Goal: Task Accomplishment & Management: Manage account settings

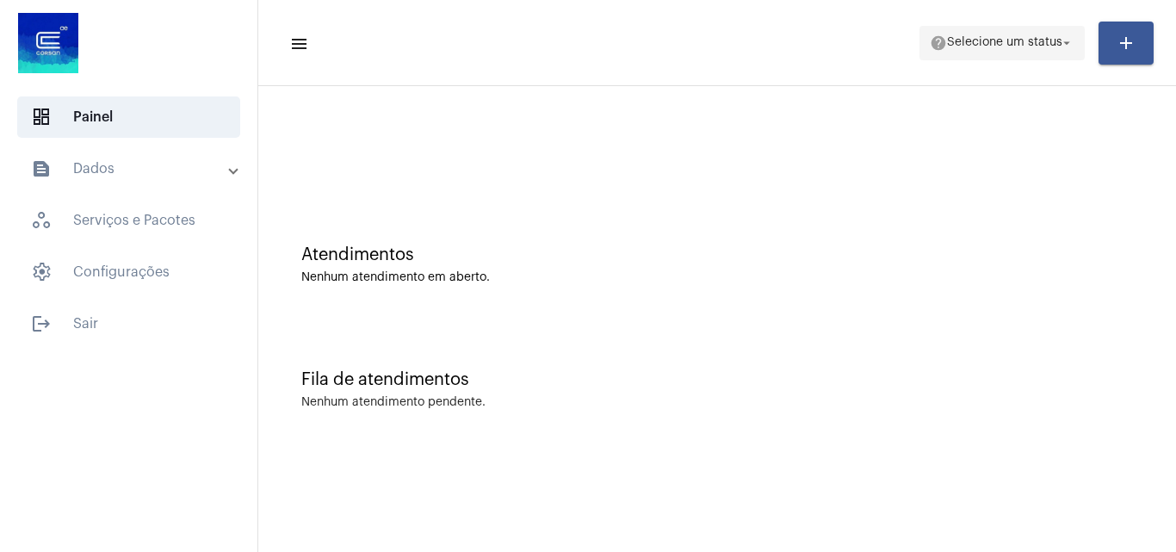
click at [1029, 47] on span "Selecione um status" at bounding box center [1004, 43] width 115 height 12
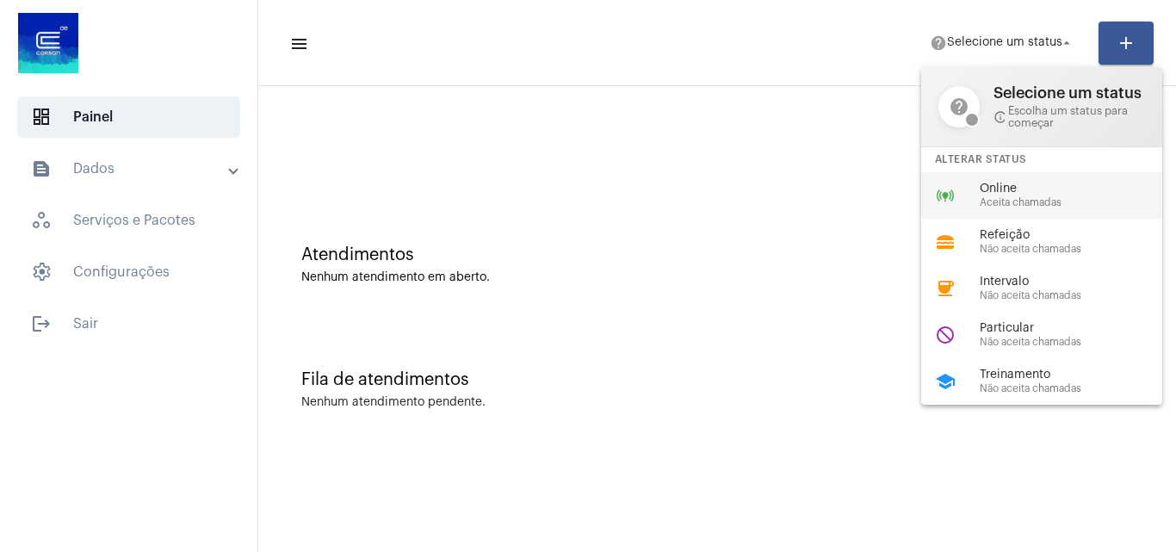
click at [1000, 197] on span "Aceita chamadas" at bounding box center [1078, 202] width 196 height 11
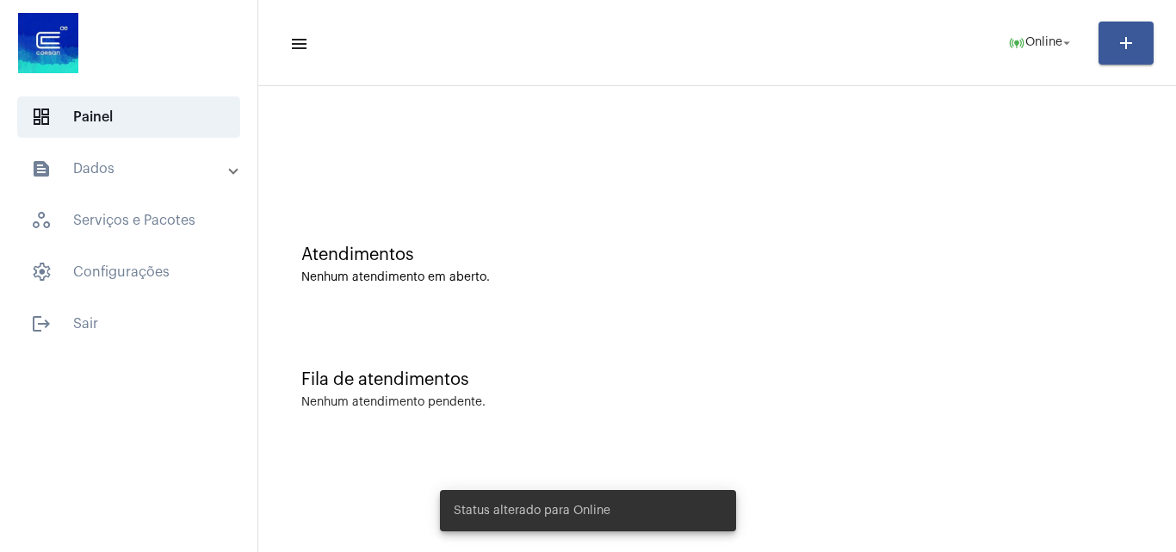
click at [132, 177] on mat-panel-title "text_snippet_outlined Dados" at bounding box center [130, 168] width 199 height 21
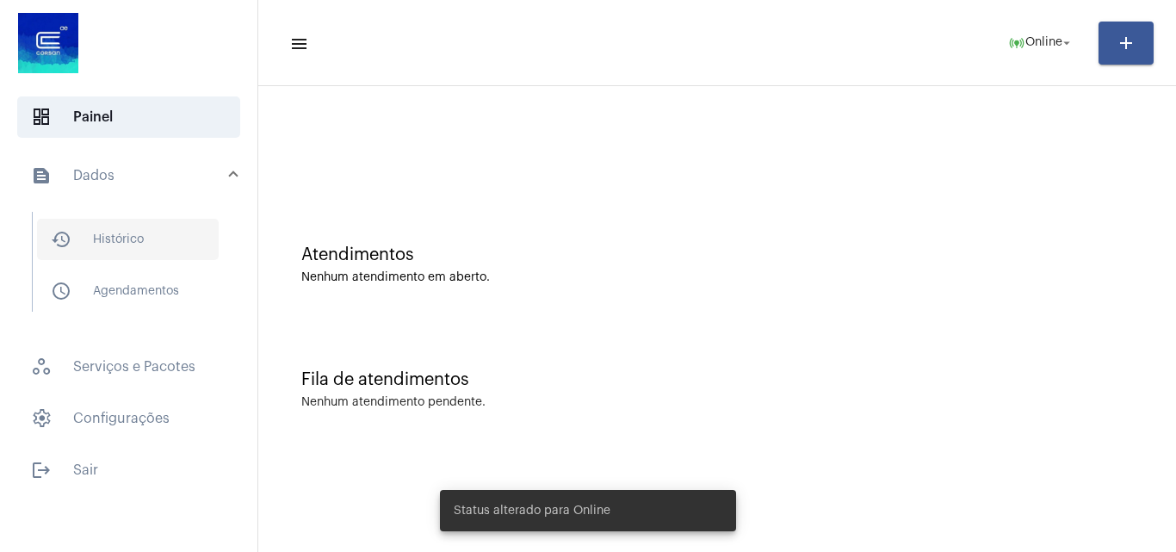
click at [172, 230] on span "history_outlined Histórico" at bounding box center [128, 239] width 182 height 41
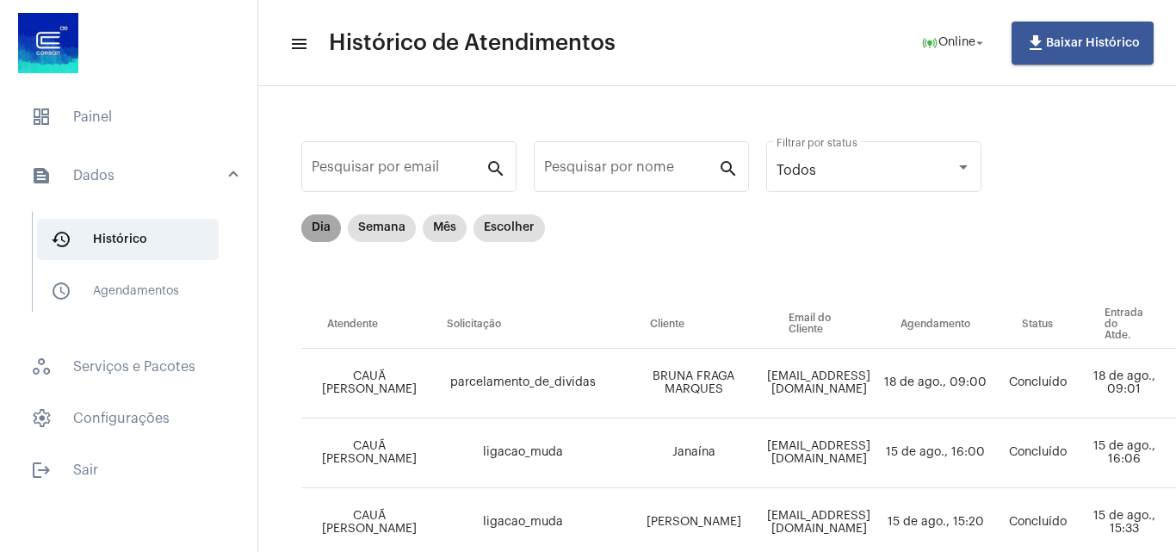
click at [311, 226] on mat-chip "Dia" at bounding box center [321, 228] width 40 height 28
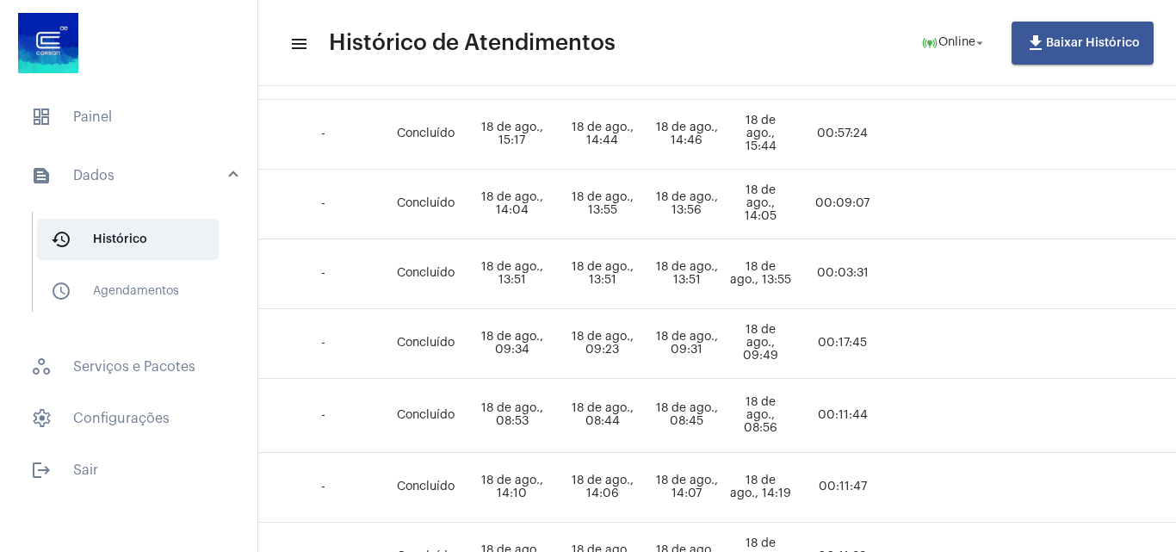
scroll to position [1039, 631]
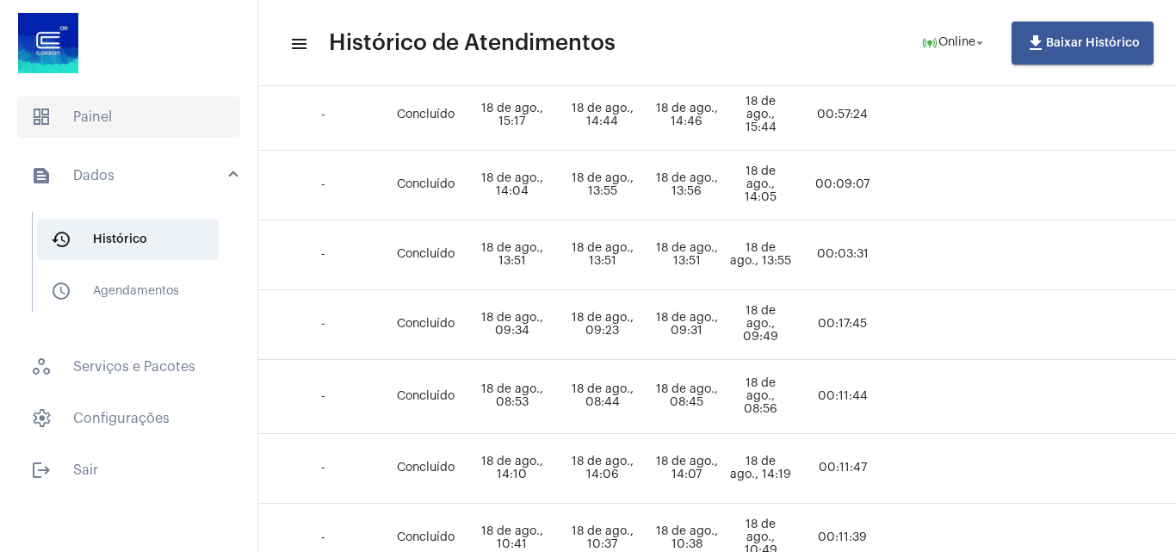
click at [161, 126] on span "dashboard Painel" at bounding box center [128, 116] width 223 height 41
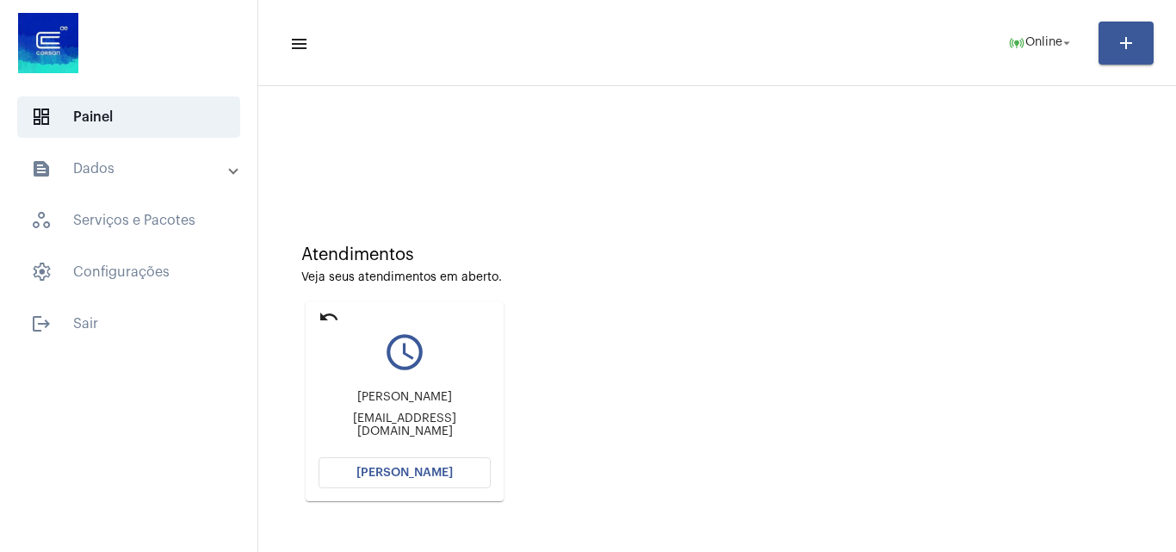
scroll to position [86, 0]
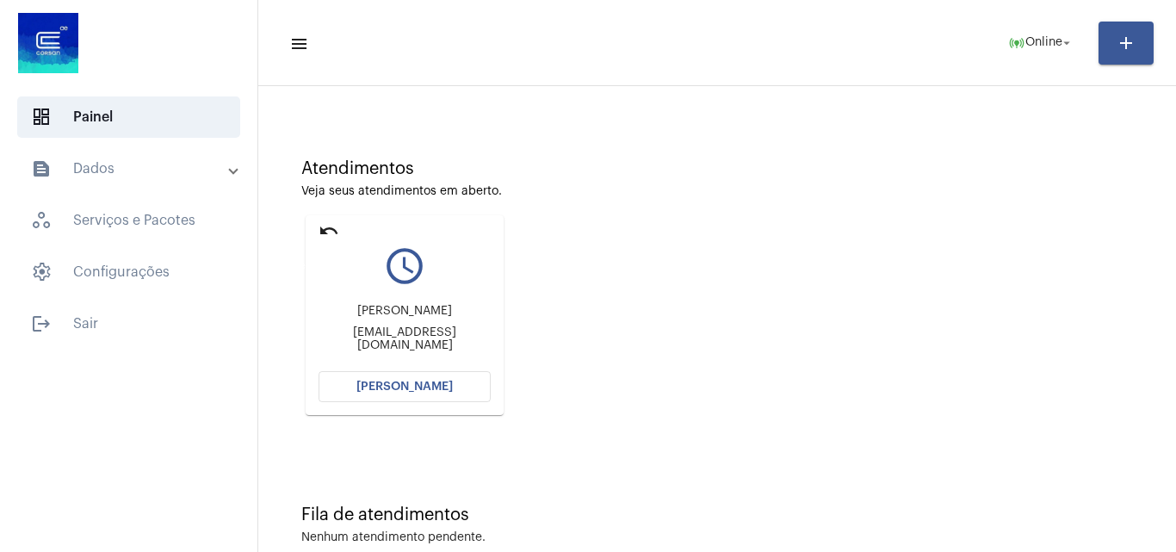
click at [332, 231] on mat-icon "undo" at bounding box center [329, 230] width 21 height 21
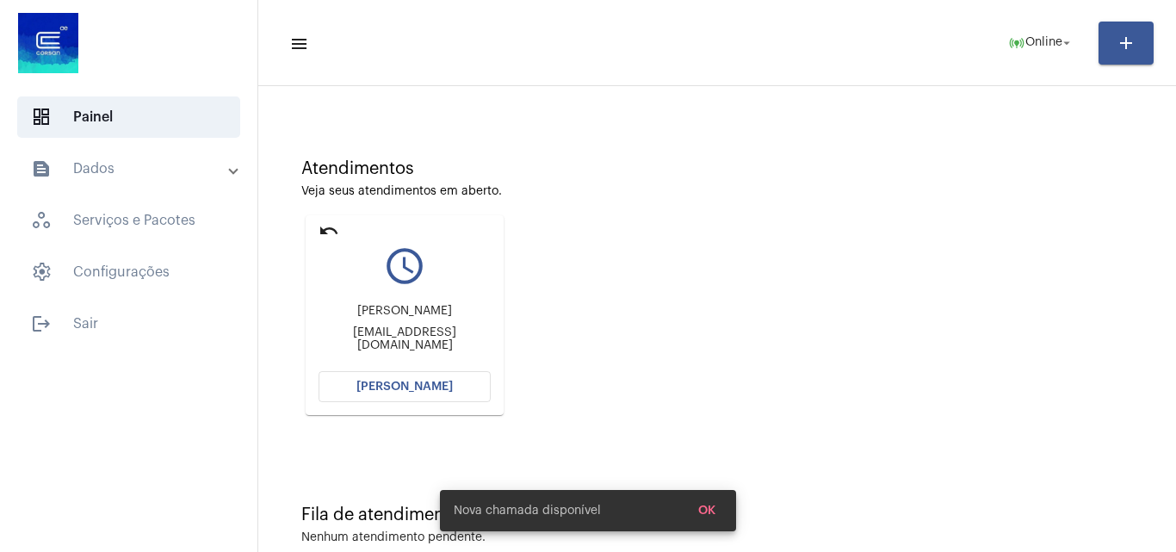
scroll to position [0, 0]
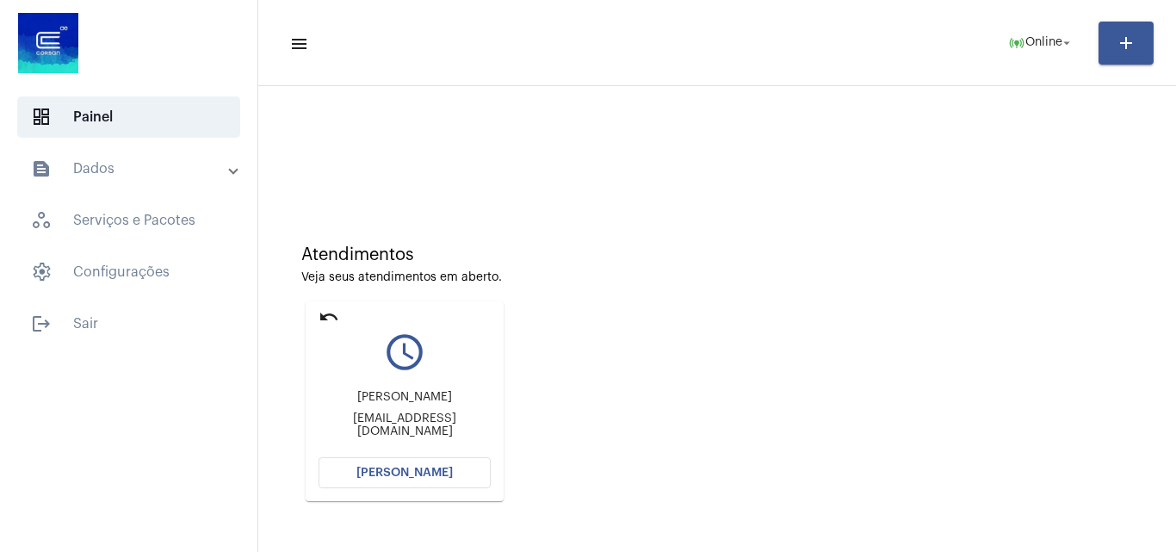
click at [445, 473] on span "[PERSON_NAME]" at bounding box center [405, 473] width 96 height 12
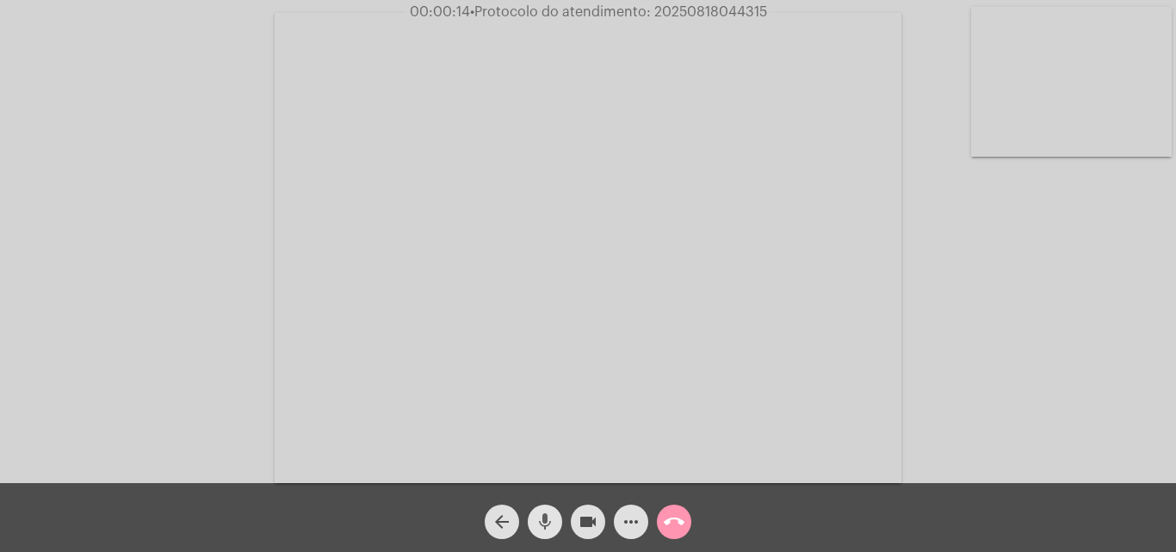
click at [549, 511] on span "mic" at bounding box center [545, 522] width 21 height 34
click at [540, 512] on mat-icon "mic_off" at bounding box center [545, 522] width 21 height 21
click at [629, 528] on mat-icon "more_horiz" at bounding box center [631, 522] width 21 height 21
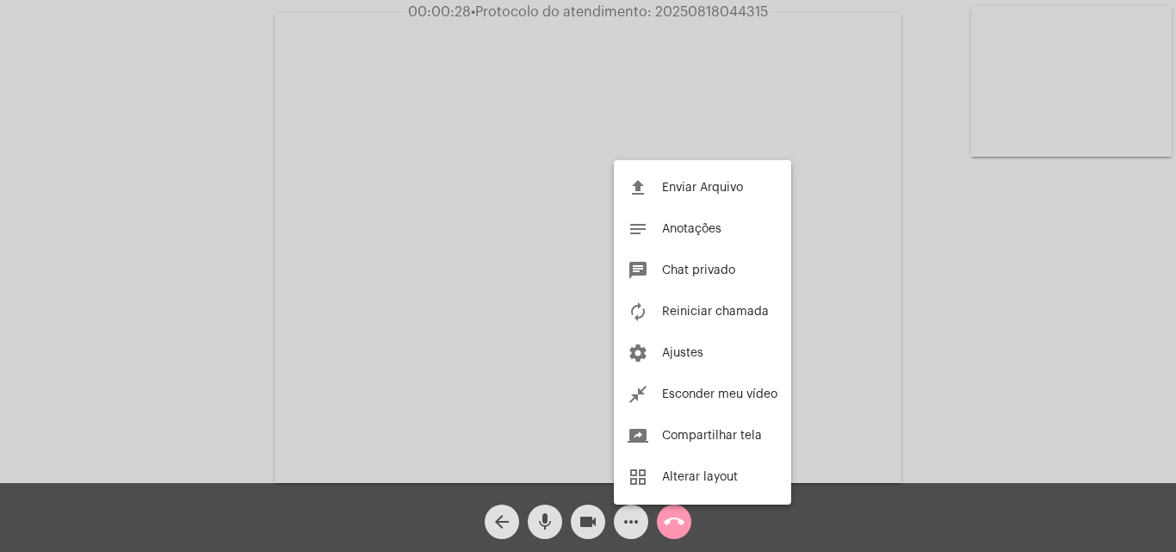
click at [197, 178] on div at bounding box center [588, 276] width 1176 height 552
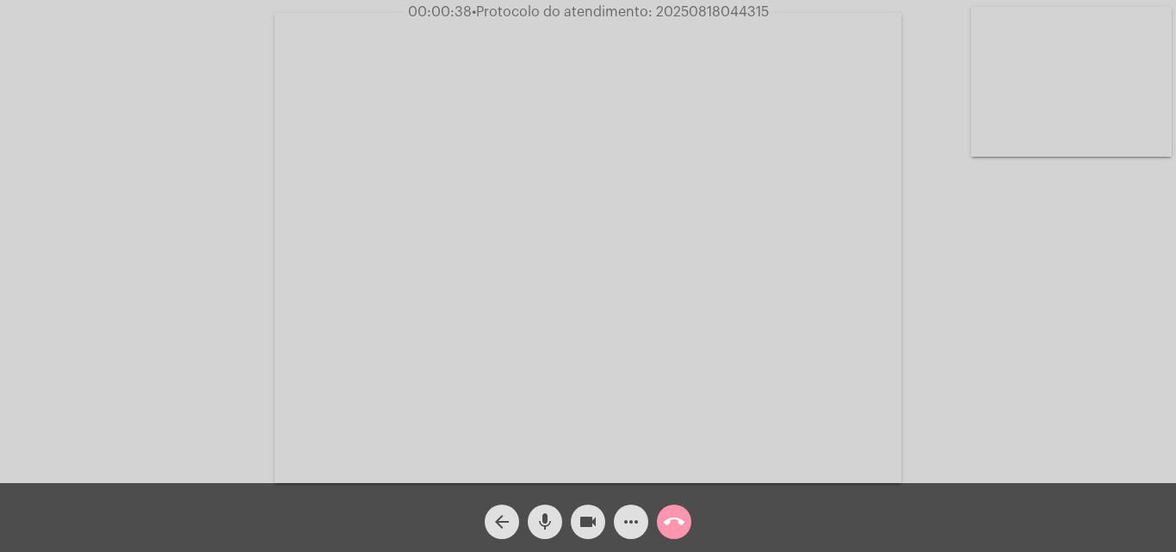
click at [539, 511] on span "mic" at bounding box center [545, 522] width 21 height 34
click at [548, 518] on mat-icon "mic_off" at bounding box center [545, 522] width 21 height 21
click at [628, 515] on mat-icon "more_horiz" at bounding box center [631, 522] width 21 height 21
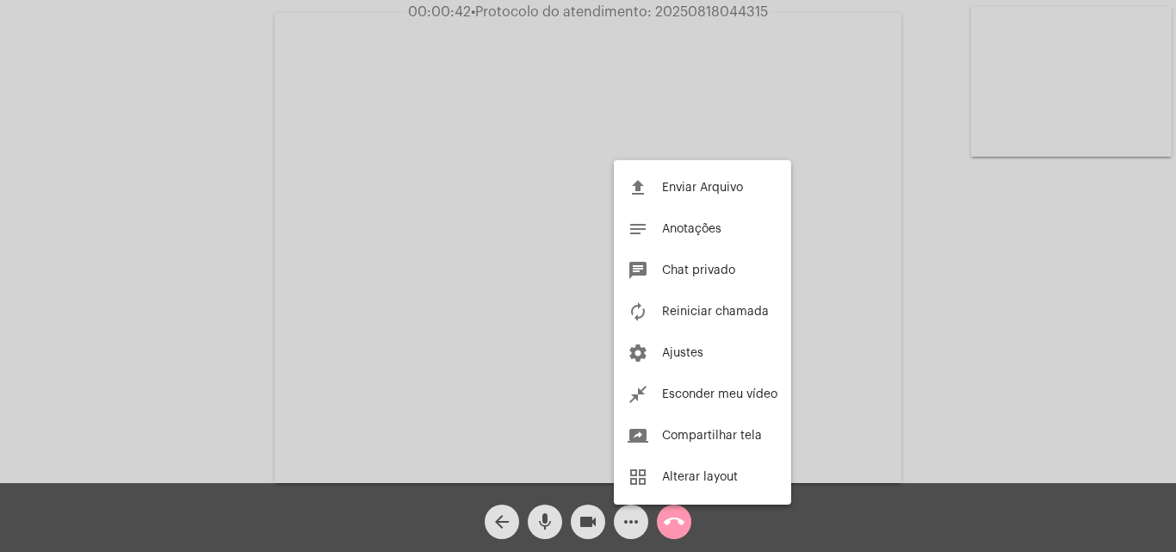
click at [166, 162] on div at bounding box center [588, 276] width 1176 height 552
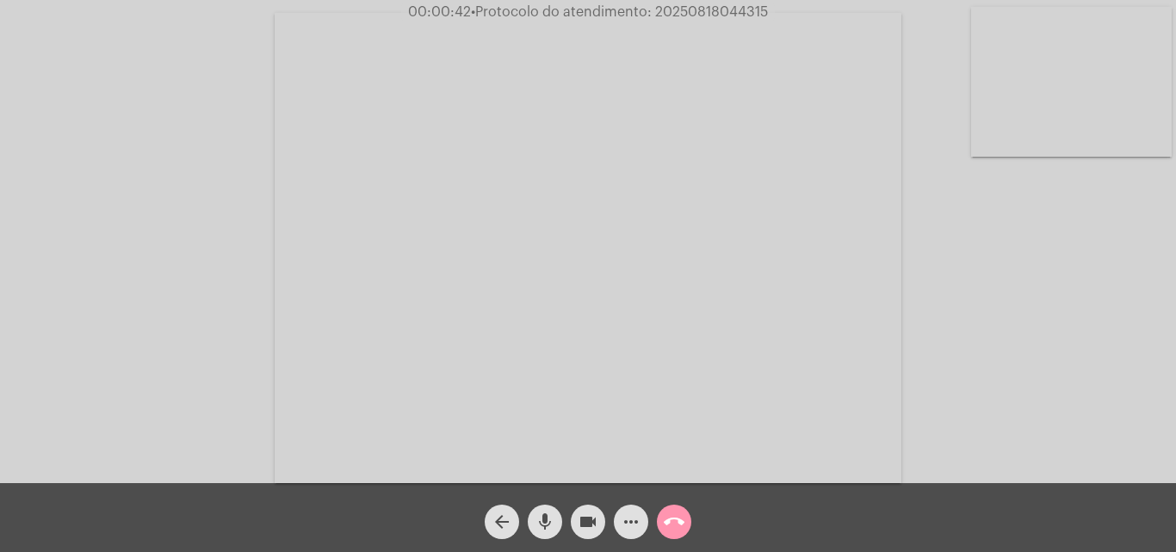
click at [554, 528] on mat-icon "mic" at bounding box center [545, 522] width 21 height 21
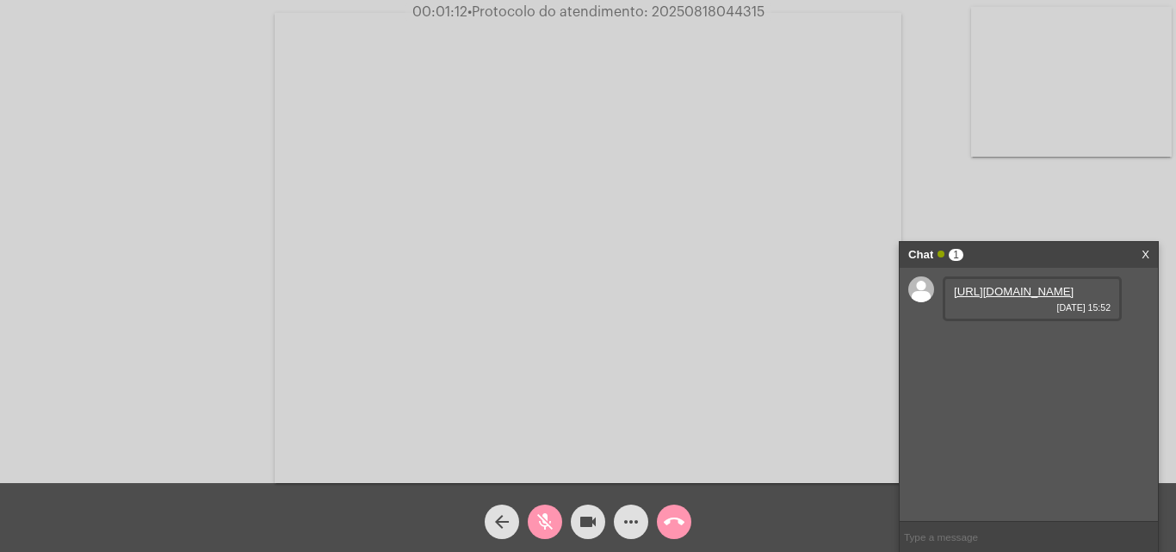
click at [544, 515] on mat-icon "mic_off" at bounding box center [545, 522] width 21 height 21
click at [983, 298] on link "https://neft-transfer-bucket.s3.amazonaws.com/temp-e2ce2b64-c60f-312c-2e88-49dc…" at bounding box center [1014, 291] width 120 height 13
click at [996, 347] on link "https://neft-transfer-bucket.s3.amazonaws.com/temp-feeb2d22-b90e-284d-f8fe-b310…" at bounding box center [1014, 340] width 120 height 13
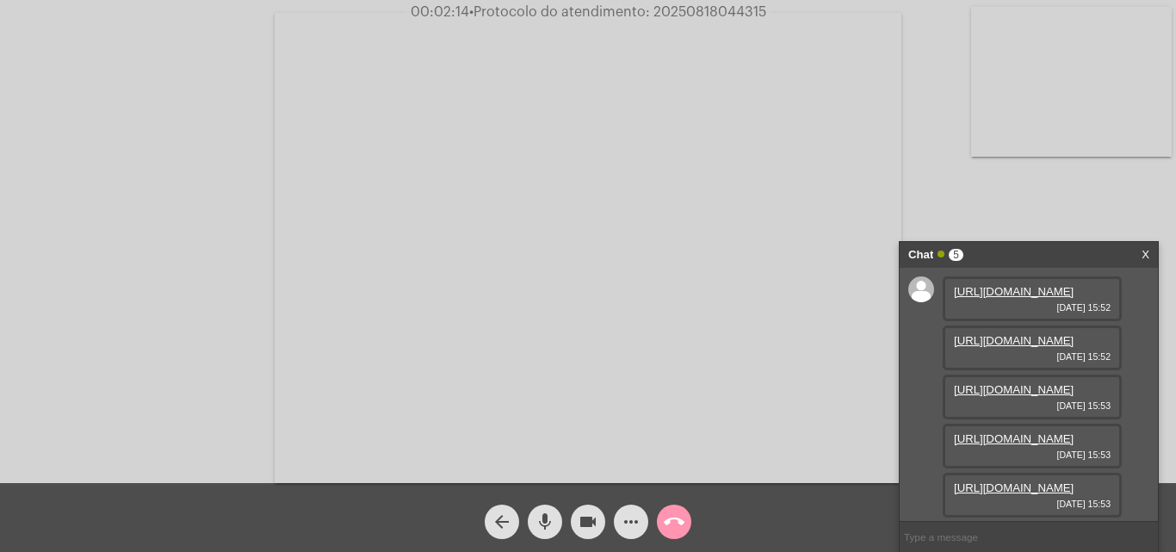
click at [1014, 396] on link "https://neft-transfer-bucket.s3.amazonaws.com/temp-6556cb69-6daf-f757-e3da-75c8…" at bounding box center [1014, 389] width 120 height 13
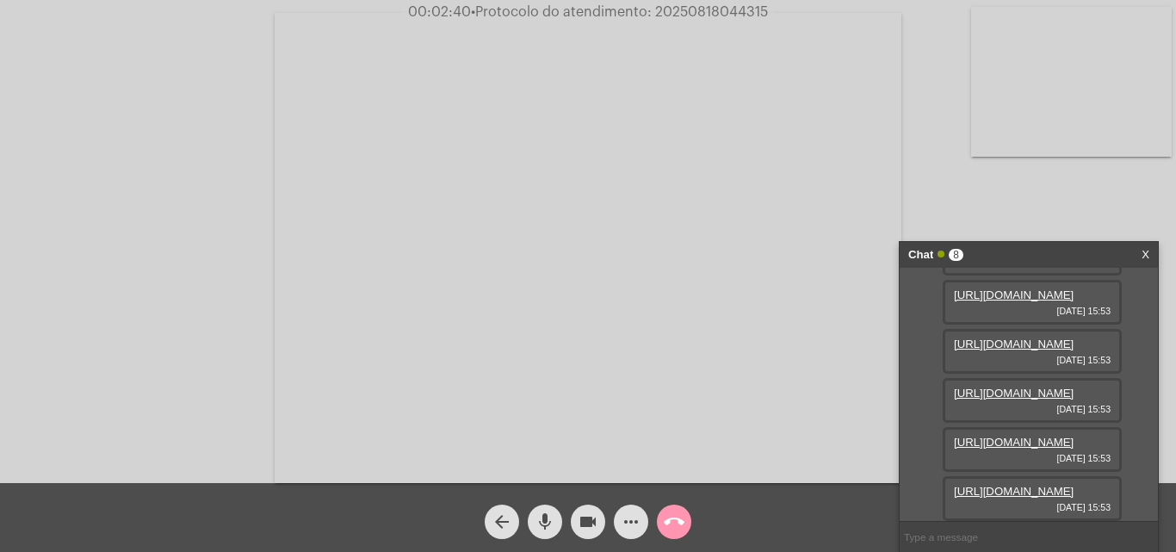
click at [999, 301] on link "https://neft-transfer-bucket.s3.amazonaws.com/temp-6a84261a-c23a-47e9-d593-a79a…" at bounding box center [1014, 294] width 120 height 13
click at [1005, 338] on link "https://neft-transfer-bucket.s3.amazonaws.com/temp-763d21e2-d968-cc2e-706f-a4c1…" at bounding box center [1014, 344] width 120 height 13
click at [1038, 387] on link "https://neft-transfer-bucket.s3.amazonaws.com/temp-990d9af4-3283-6189-5e24-5551…" at bounding box center [1014, 393] width 120 height 13
click at [1023, 436] on link "https://neft-transfer-bucket.s3.amazonaws.com/temp-fc5ca170-50dc-f429-de78-b183…" at bounding box center [1014, 442] width 120 height 13
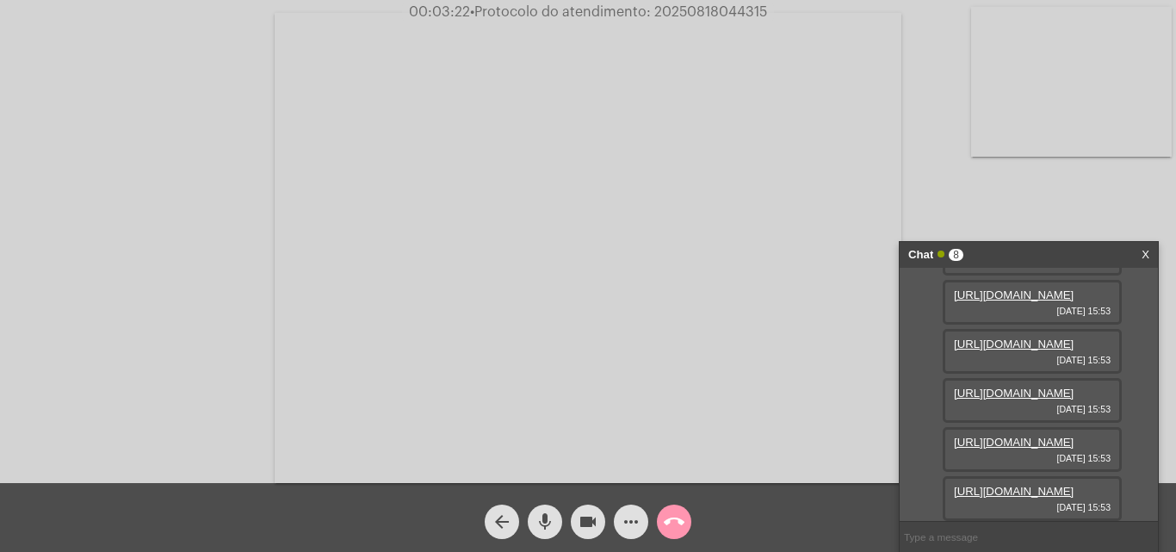
click at [1008, 485] on link "https://neft-transfer-bucket.s3.amazonaws.com/temp-3ff4a5dc-ae6f-1162-7cde-5aee…" at bounding box center [1014, 491] width 120 height 13
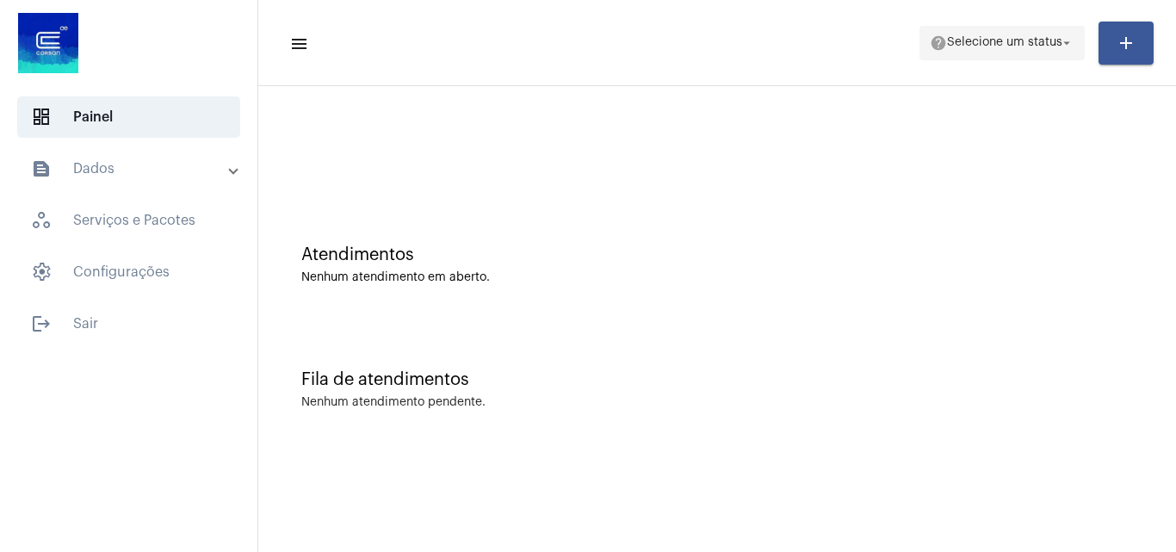
click at [1017, 42] on span "Selecione um status" at bounding box center [1004, 43] width 115 height 12
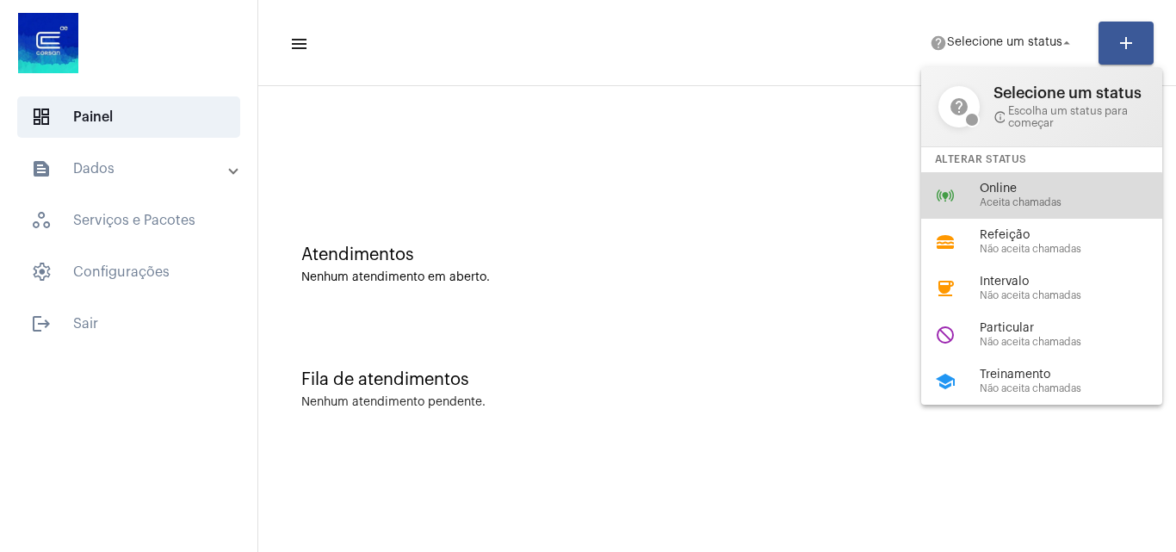
click at [1028, 204] on span "Aceita chamadas" at bounding box center [1078, 202] width 196 height 11
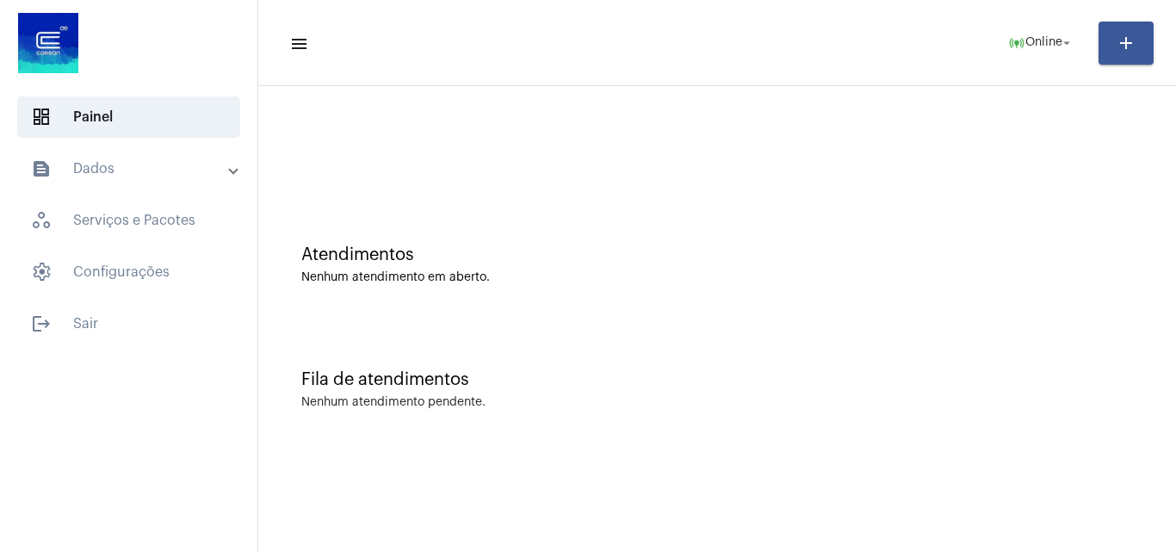
click at [130, 162] on mat-panel-title "text_snippet_outlined Dados" at bounding box center [130, 168] width 199 height 21
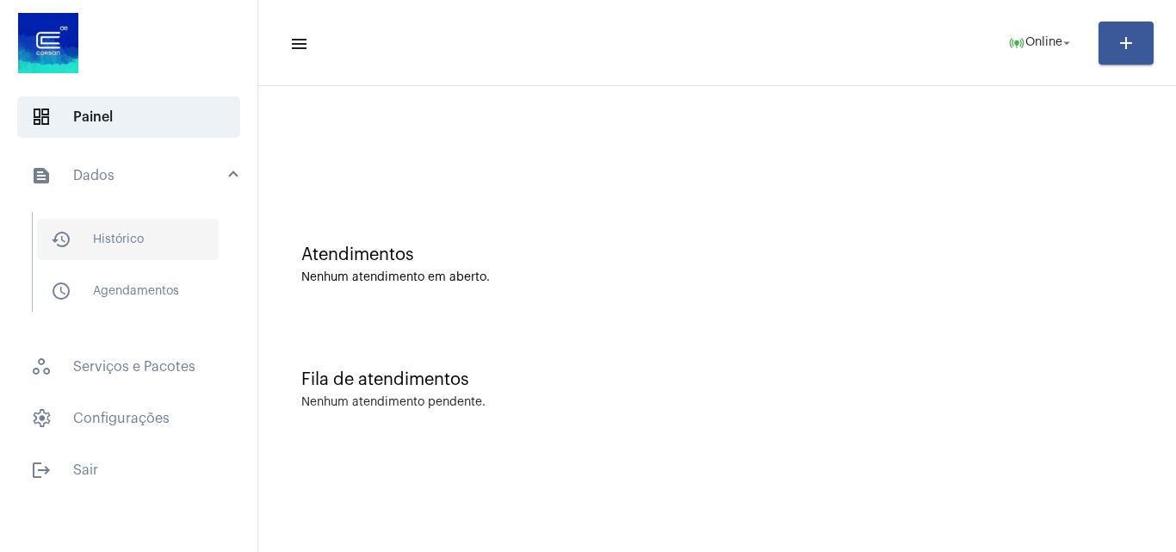
click at [140, 249] on span "history_outlined Histórico" at bounding box center [128, 239] width 182 height 41
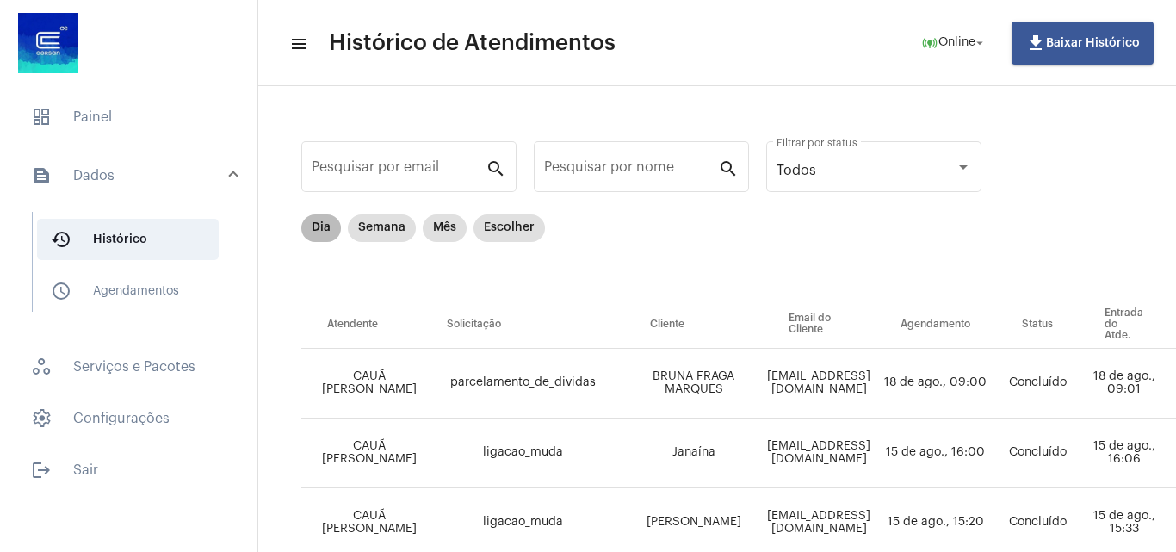
click at [326, 227] on mat-chip "Dia" at bounding box center [321, 228] width 40 height 28
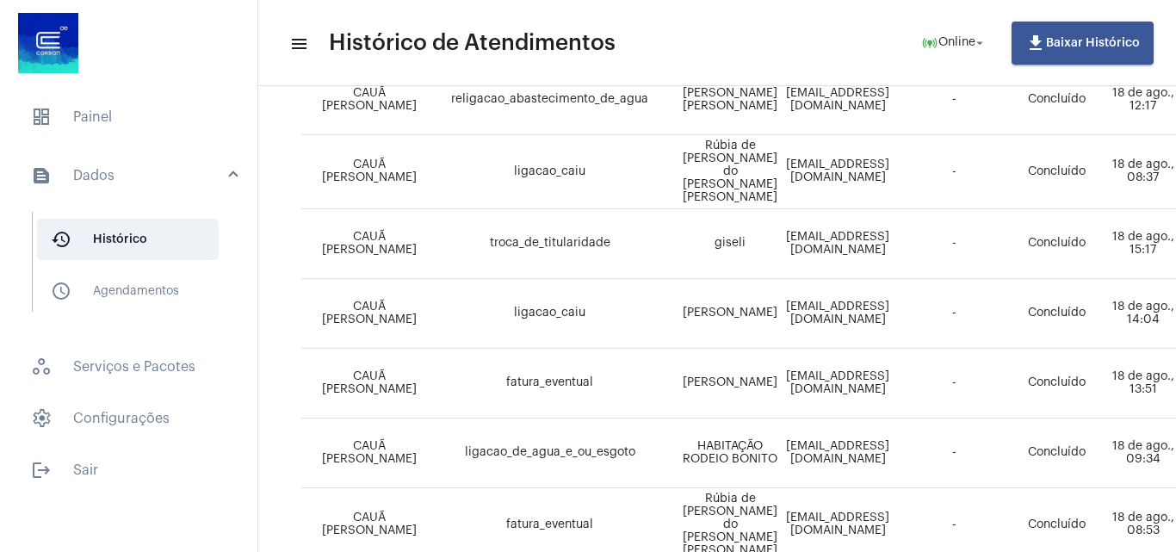
scroll to position [952, 0]
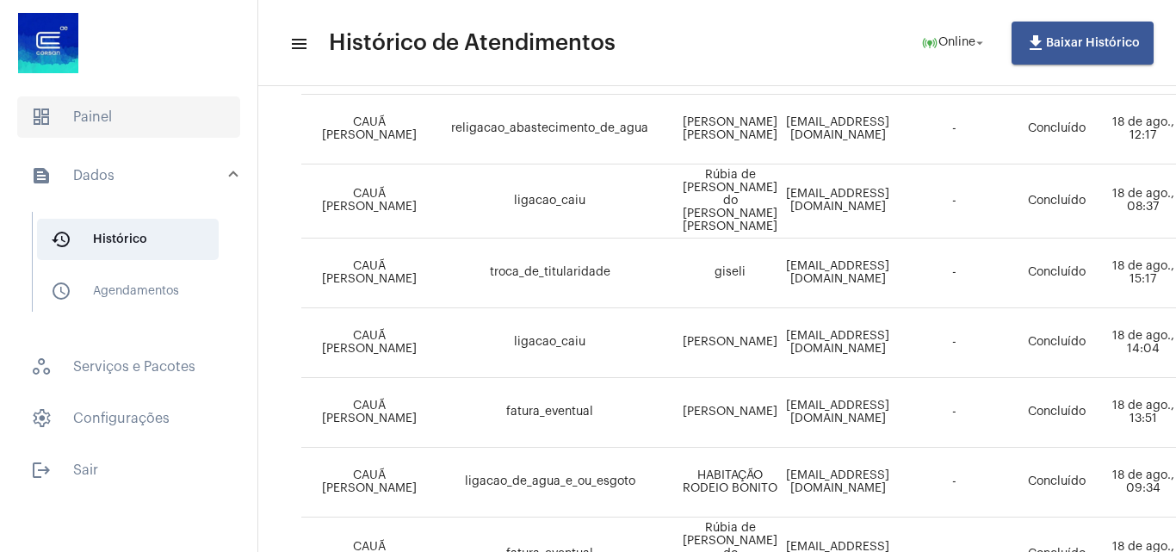
click at [160, 119] on span "dashboard Painel" at bounding box center [128, 116] width 223 height 41
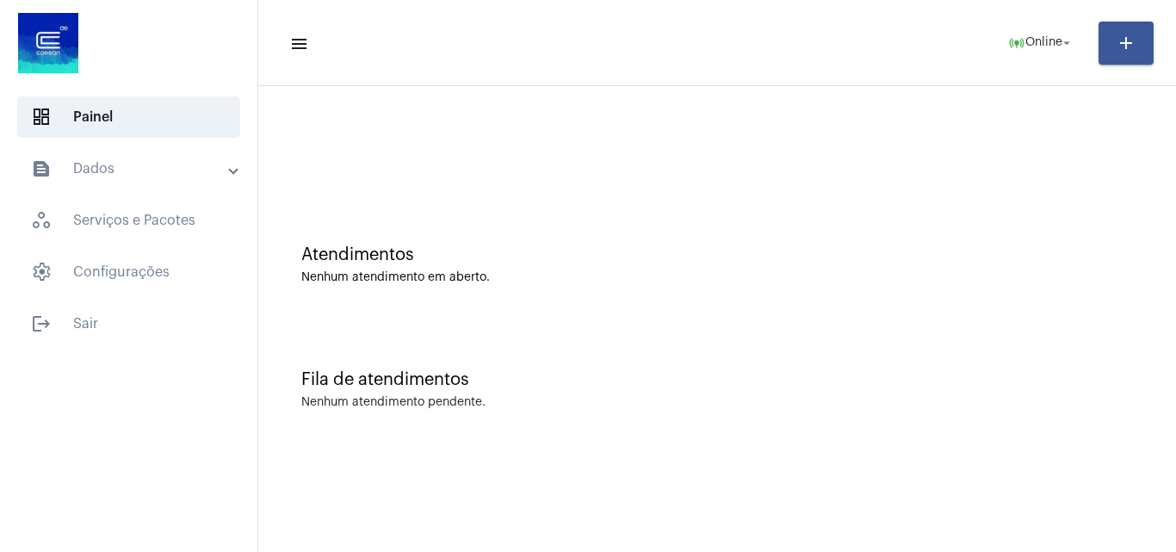
click at [146, 171] on mat-panel-title "text_snippet_outlined Dados" at bounding box center [130, 168] width 199 height 21
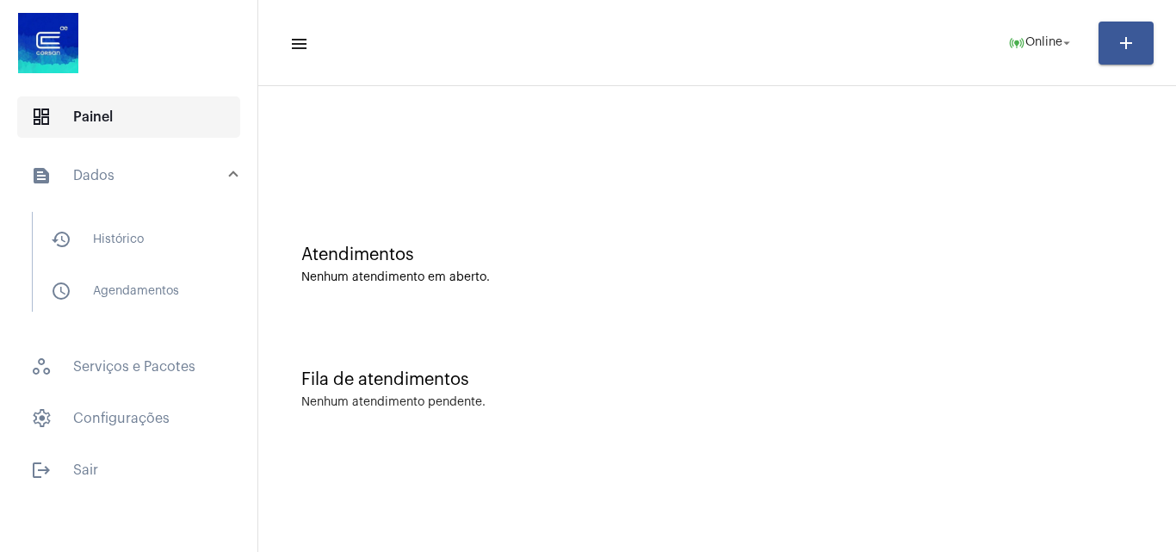
click at [121, 132] on span "dashboard Painel" at bounding box center [128, 116] width 223 height 41
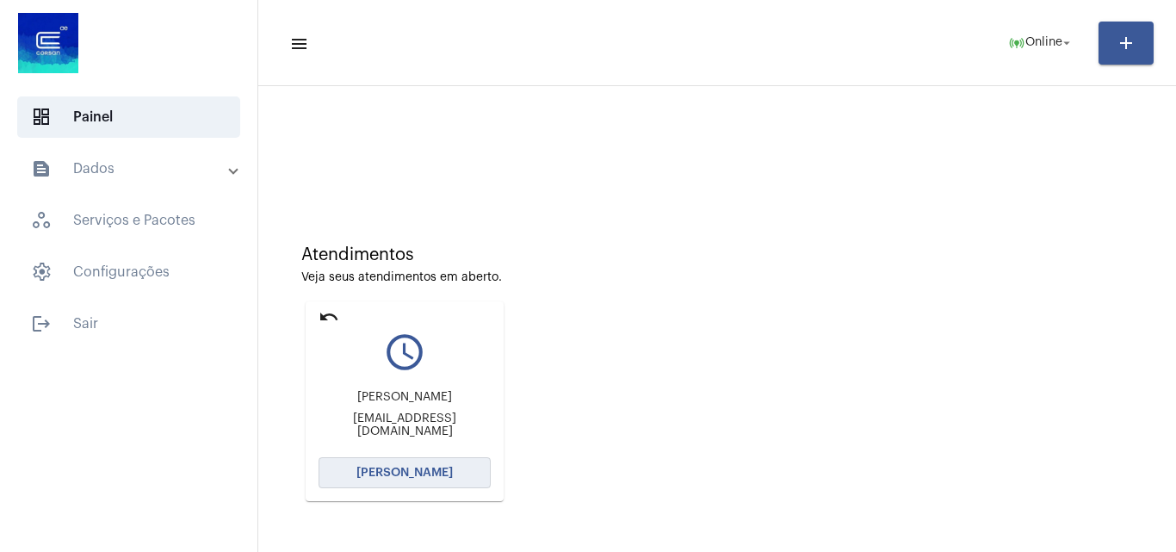
click at [427, 469] on span "[PERSON_NAME]" at bounding box center [405, 473] width 96 height 12
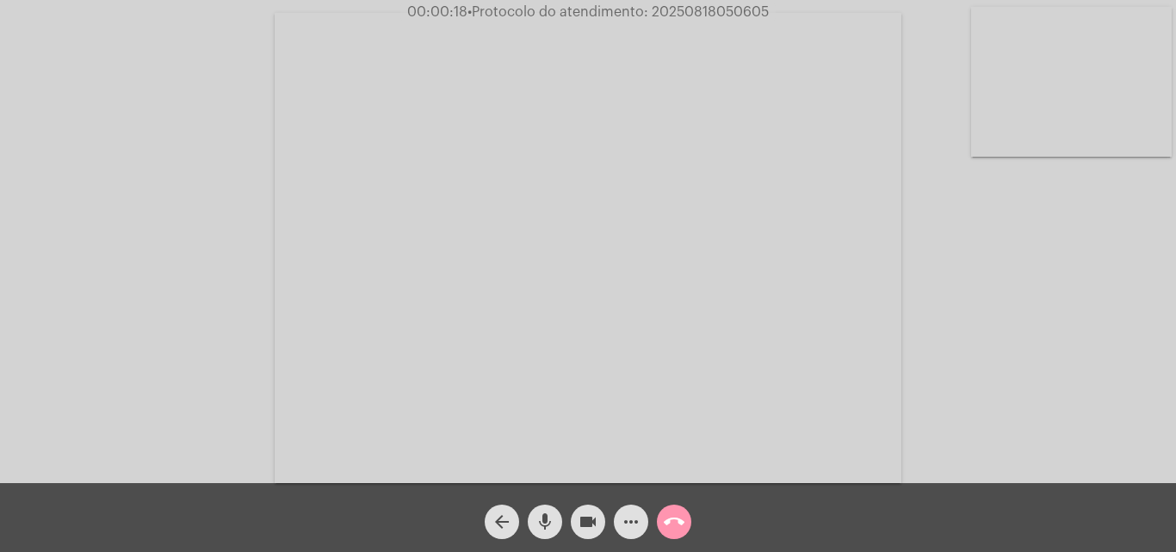
click at [630, 512] on mat-icon "more_horiz" at bounding box center [631, 522] width 21 height 21
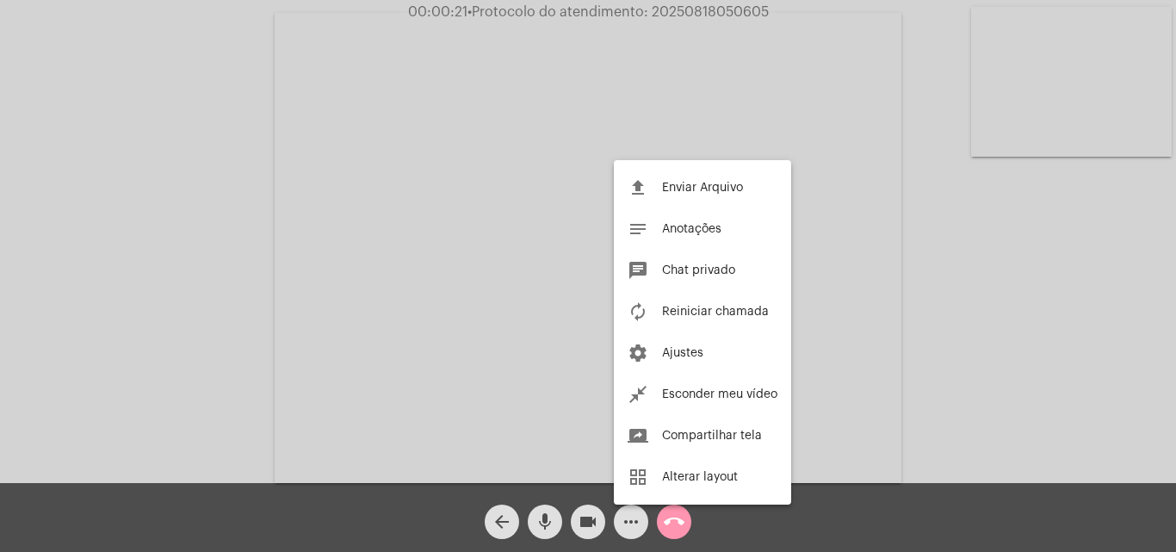
click at [326, 303] on div at bounding box center [588, 276] width 1176 height 552
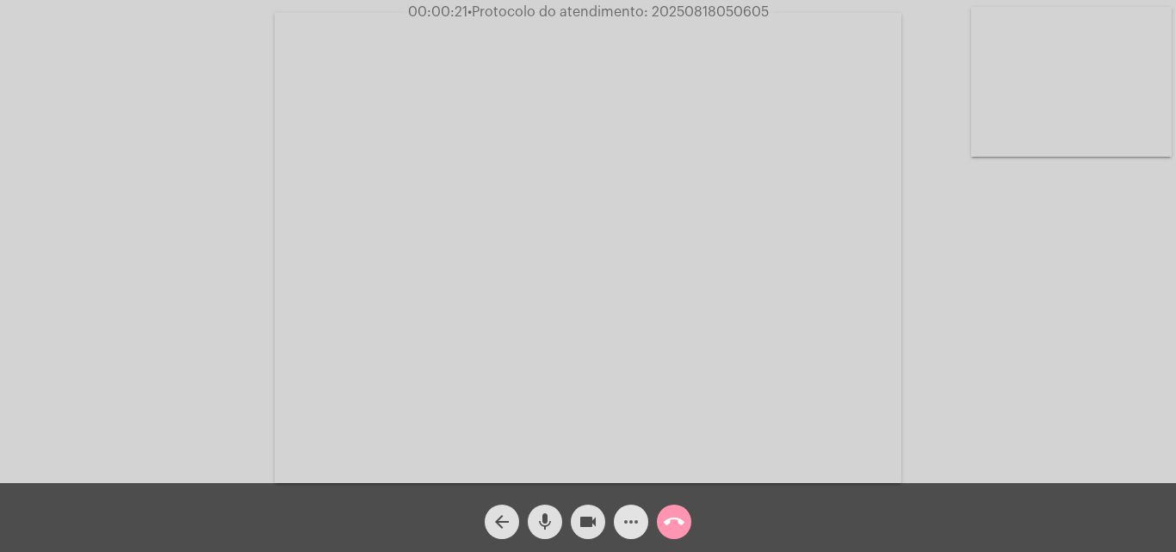
click at [631, 519] on mat-icon "more_horiz" at bounding box center [631, 522] width 21 height 21
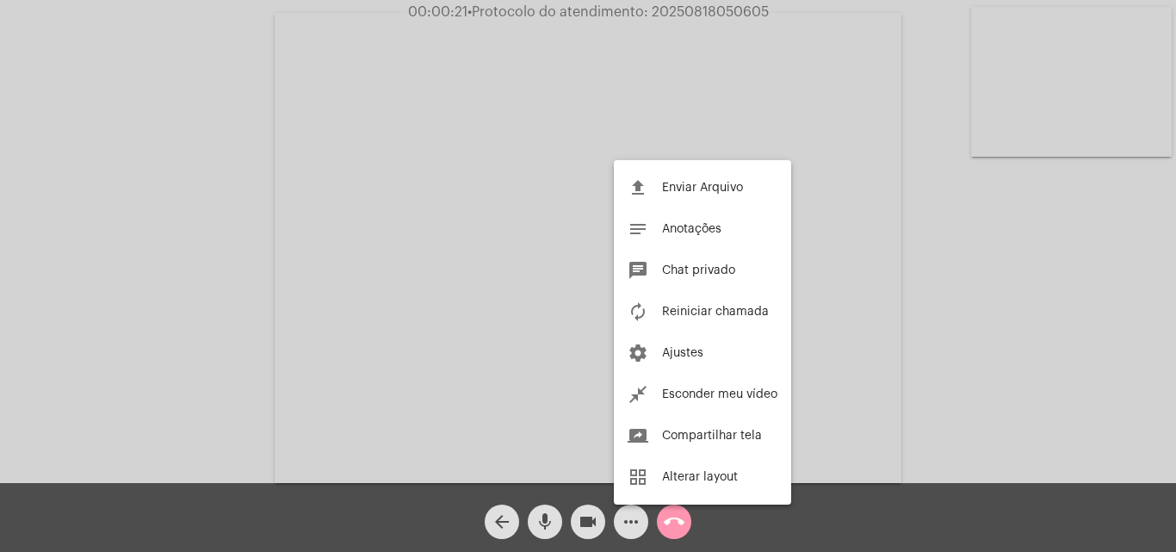
click at [212, 204] on div at bounding box center [588, 276] width 1176 height 552
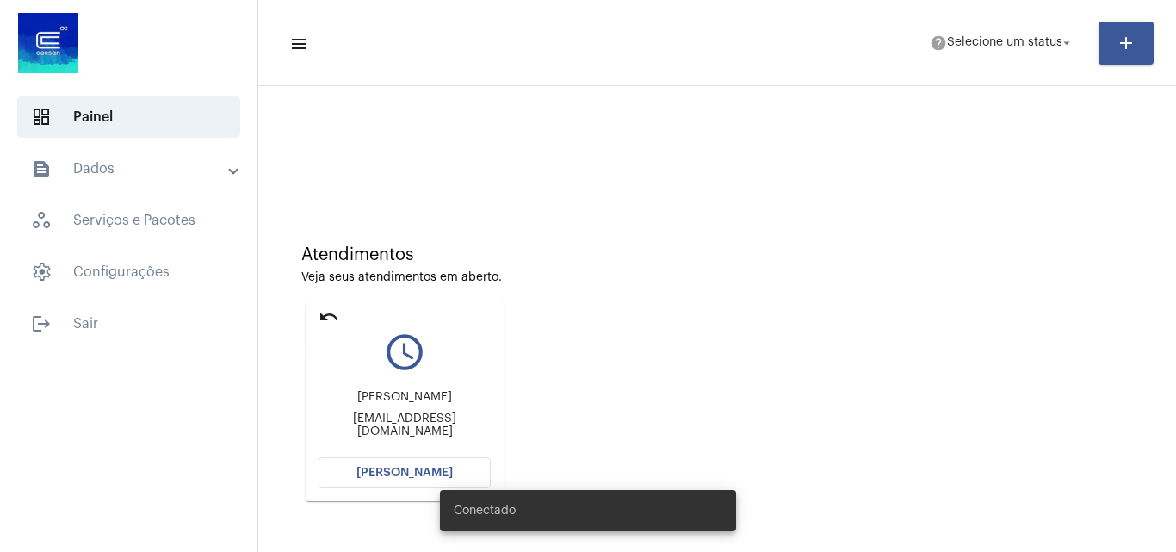
click at [324, 319] on mat-icon "undo" at bounding box center [329, 317] width 21 height 21
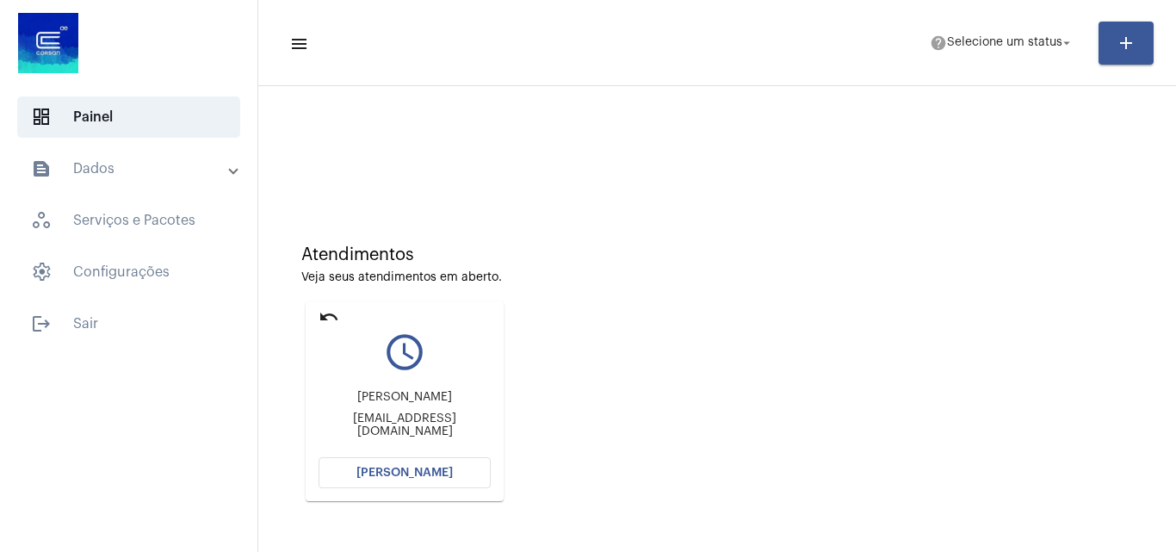
click at [325, 312] on mat-icon "undo" at bounding box center [329, 317] width 21 height 21
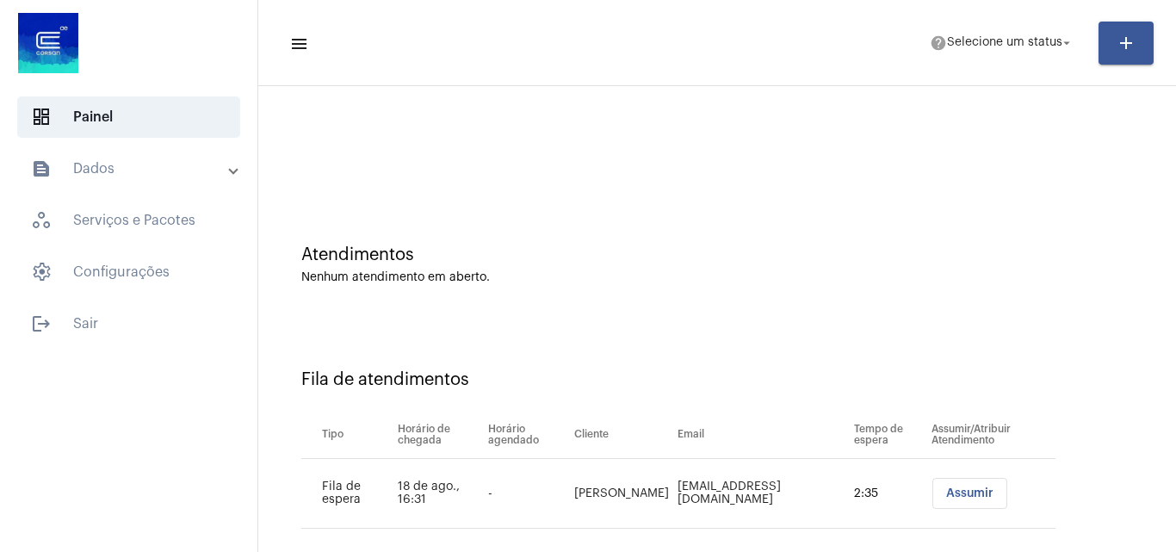
scroll to position [23, 0]
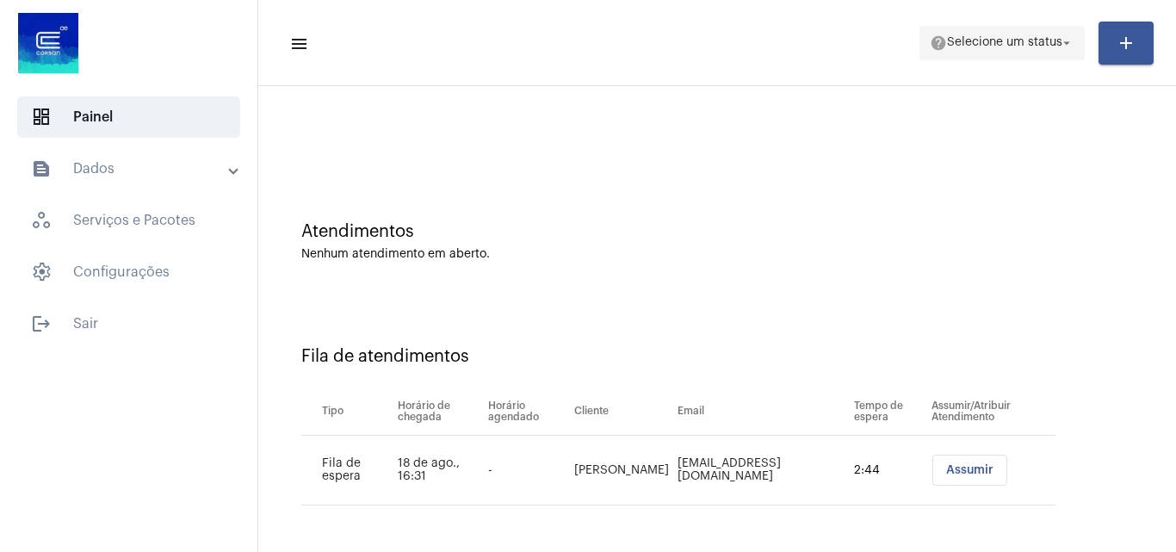
click at [1027, 45] on span "Selecione um status" at bounding box center [1004, 43] width 115 height 12
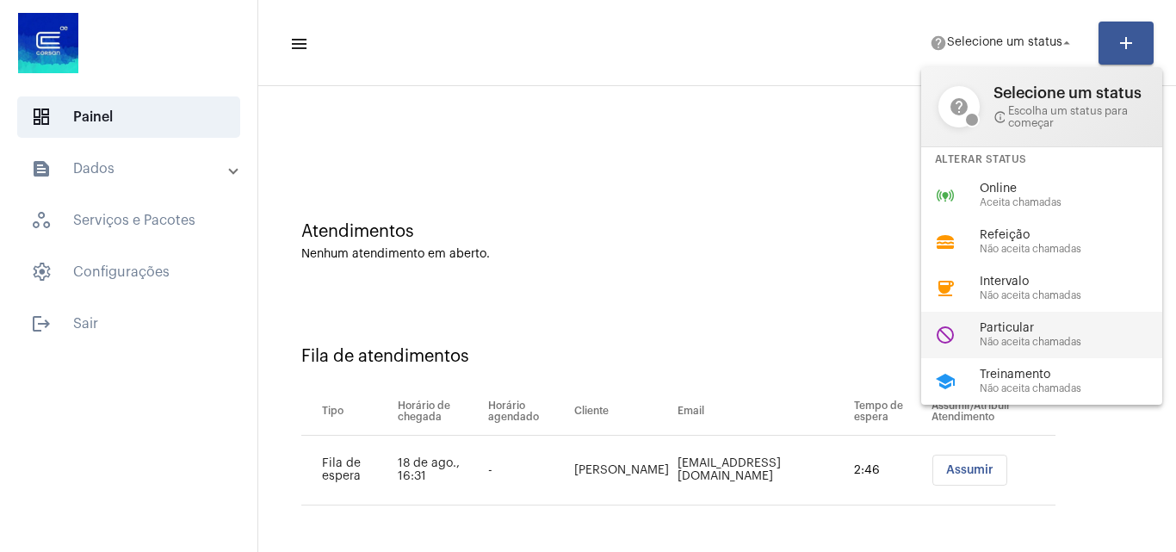
click at [1045, 342] on span "Não aceita chamadas" at bounding box center [1078, 342] width 196 height 11
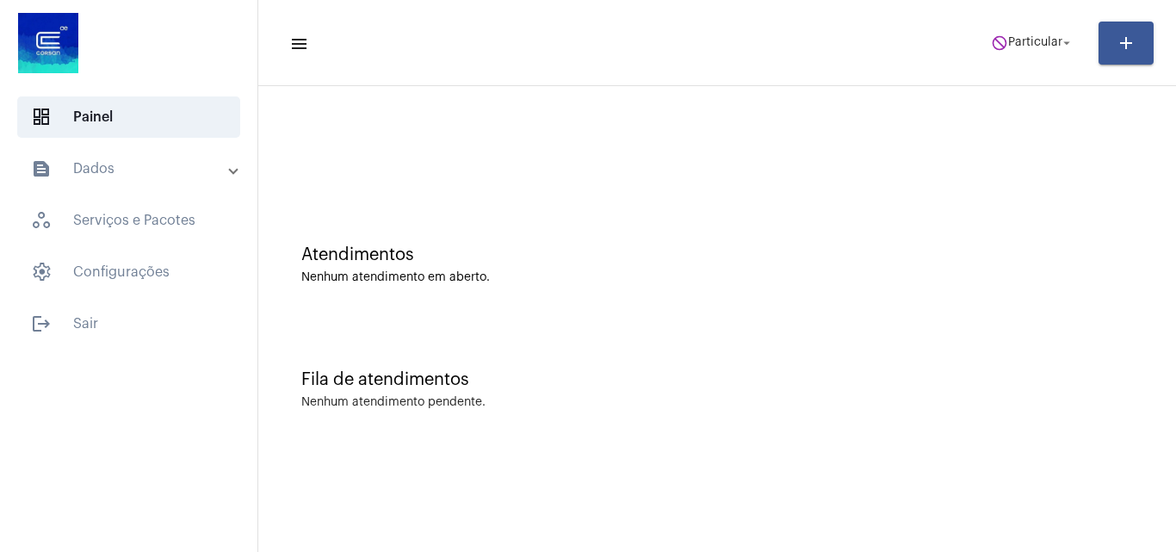
scroll to position [0, 0]
click at [1011, 28] on span "do_not_disturb Particular arrow_drop_down" at bounding box center [1033, 42] width 84 height 31
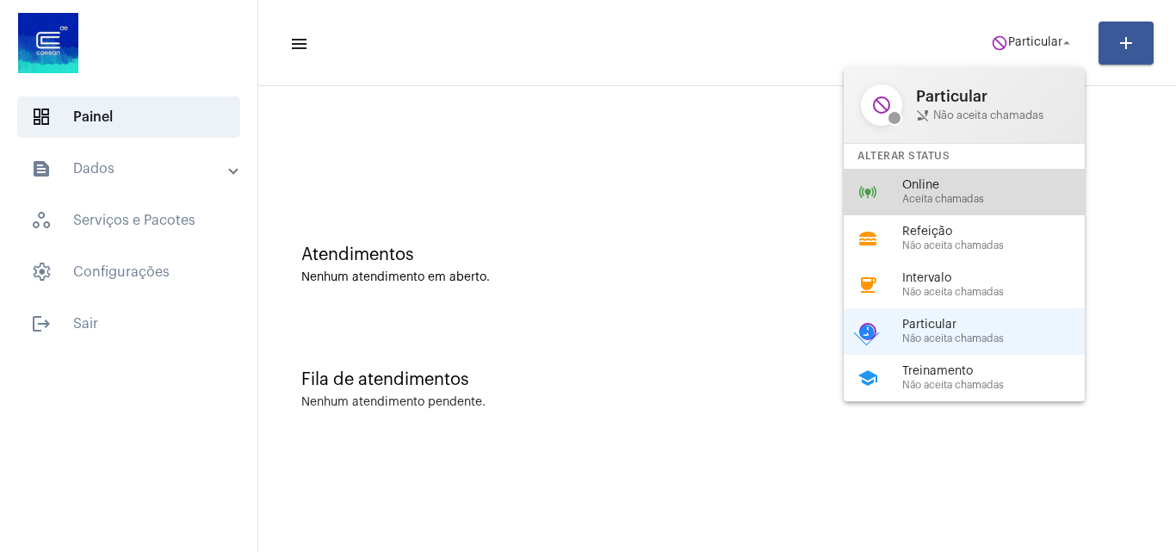
click at [975, 189] on span "Online" at bounding box center [1001, 185] width 196 height 13
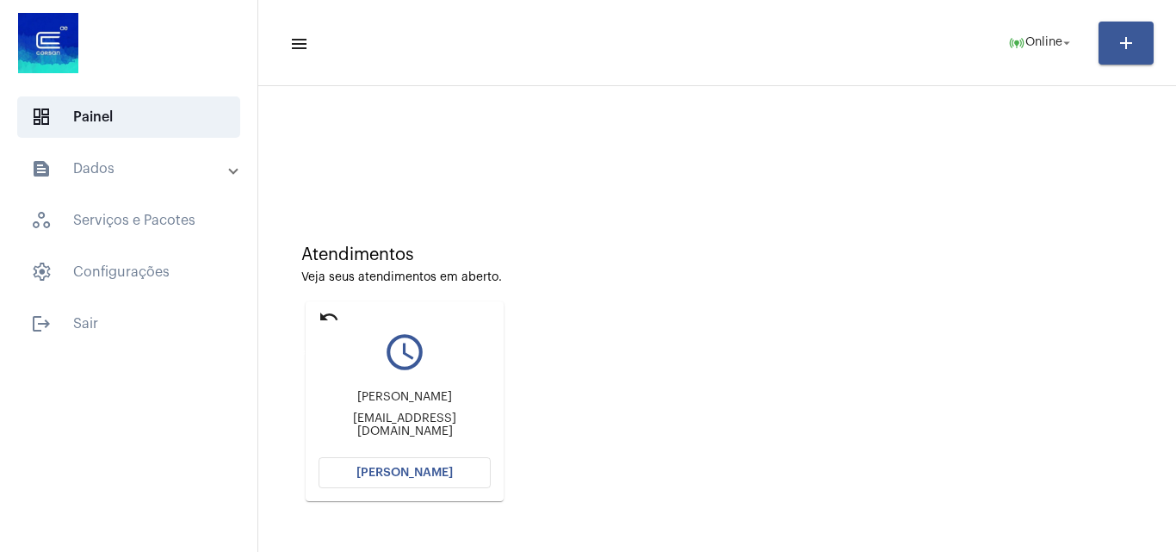
click at [326, 312] on mat-icon "undo" at bounding box center [329, 317] width 21 height 21
click at [425, 477] on span "[PERSON_NAME]" at bounding box center [405, 473] width 96 height 12
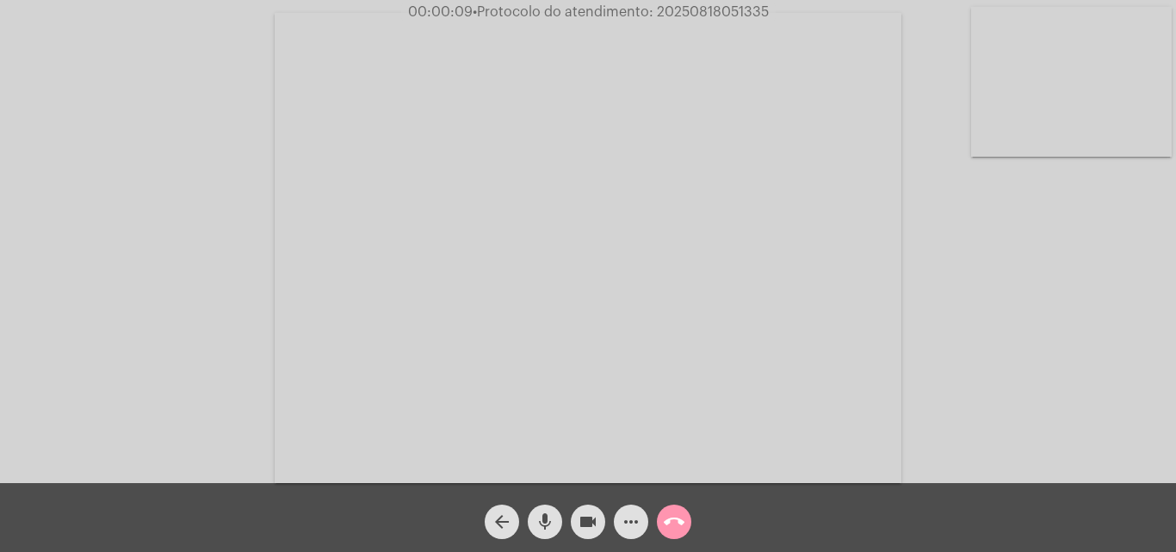
click at [559, 505] on div "mic" at bounding box center [545, 517] width 43 height 43
click at [542, 516] on mat-icon "mic_off" at bounding box center [545, 522] width 21 height 21
click at [547, 523] on mat-icon "mic" at bounding box center [545, 522] width 21 height 21
click at [545, 512] on mat-icon "mic_off" at bounding box center [545, 522] width 21 height 21
click at [624, 514] on mat-icon "more_horiz" at bounding box center [631, 522] width 21 height 21
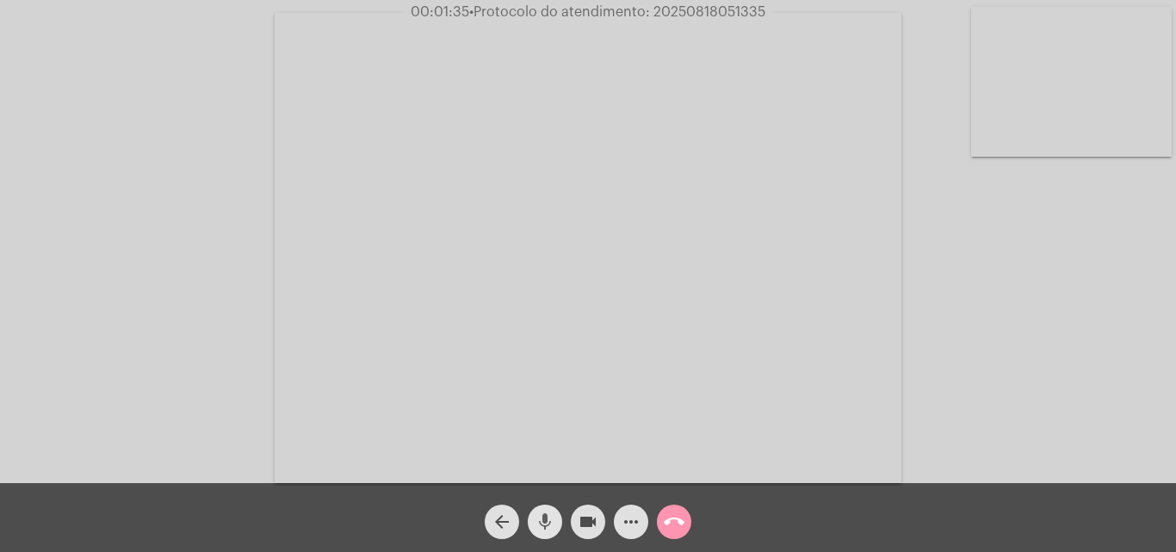
click at [547, 518] on mat-icon "mic" at bounding box center [545, 522] width 21 height 21
click at [545, 530] on mat-icon "mic_off" at bounding box center [545, 522] width 21 height 21
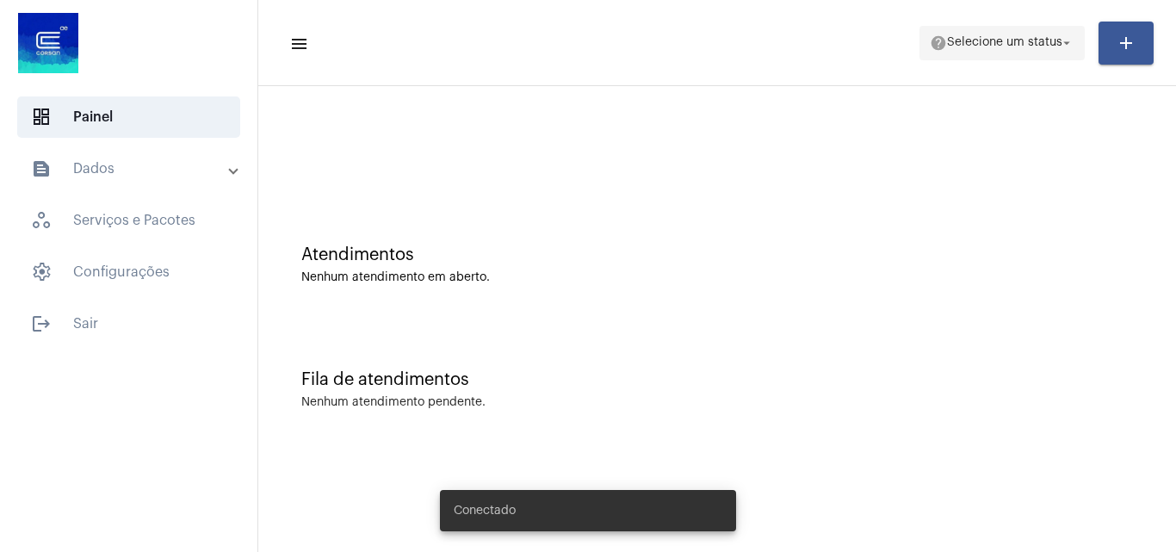
click at [1033, 28] on span "help Selecione um status arrow_drop_down" at bounding box center [1002, 42] width 145 height 31
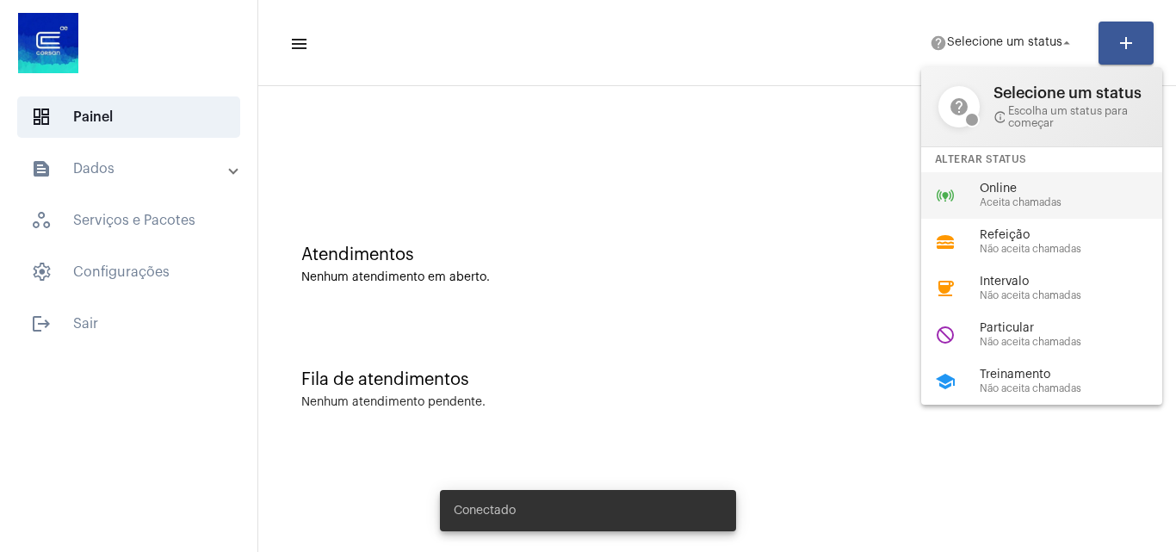
click at [993, 202] on span "Aceita chamadas" at bounding box center [1078, 202] width 196 height 11
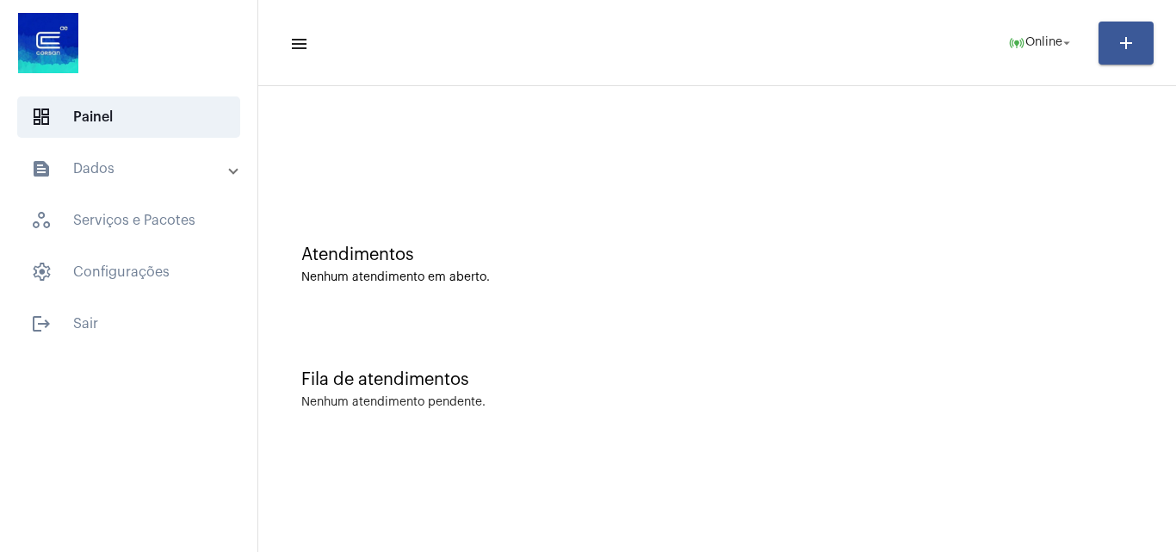
click at [133, 162] on mat-panel-title "text_snippet_outlined Dados" at bounding box center [130, 168] width 199 height 21
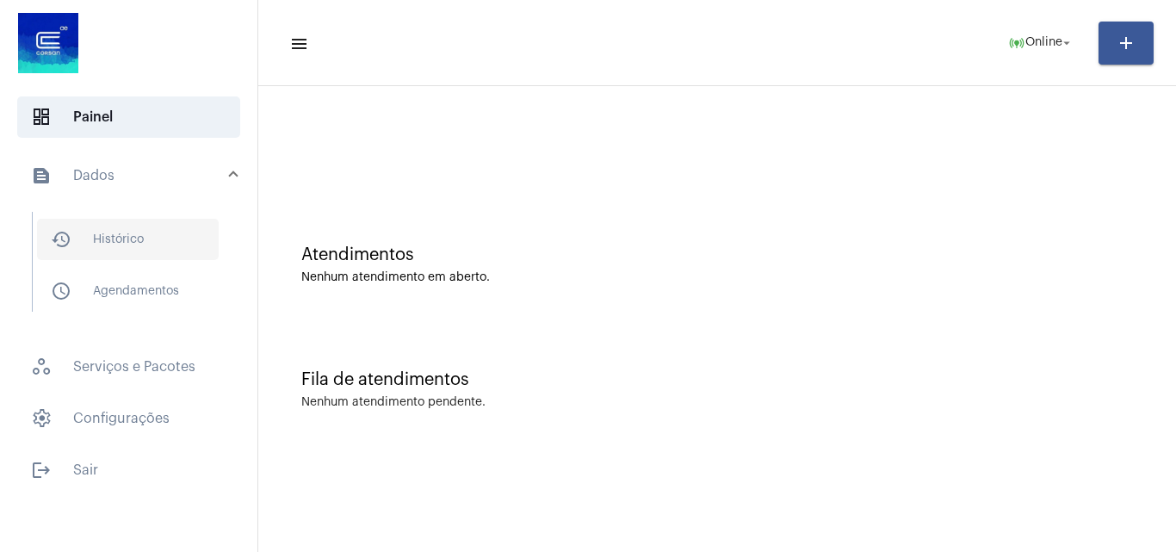
click at [134, 239] on span "history_outlined Histórico" at bounding box center [128, 239] width 182 height 41
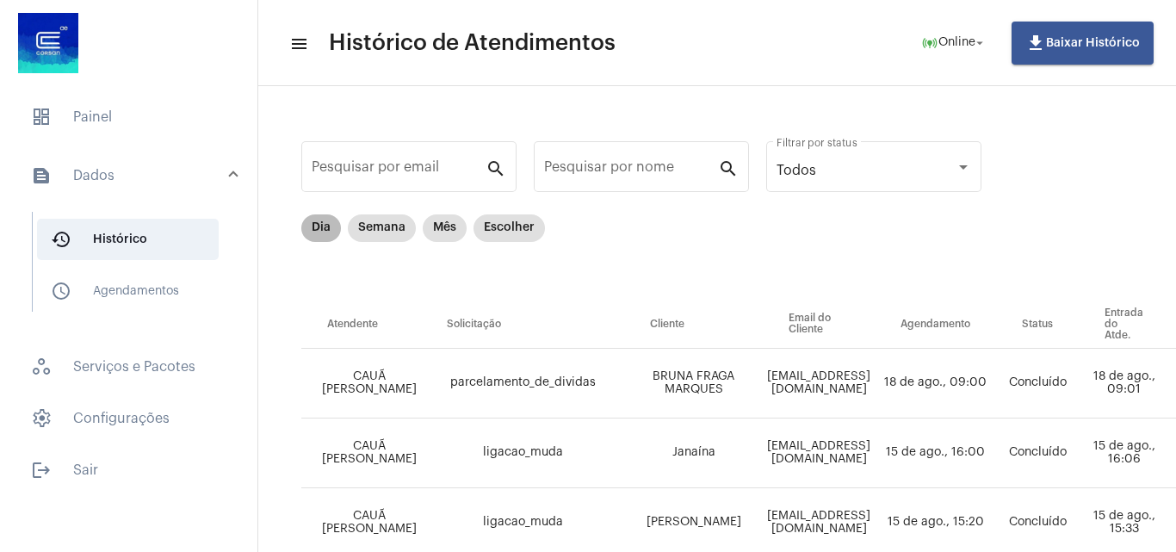
click at [307, 226] on mat-chip "Dia" at bounding box center [321, 228] width 40 height 28
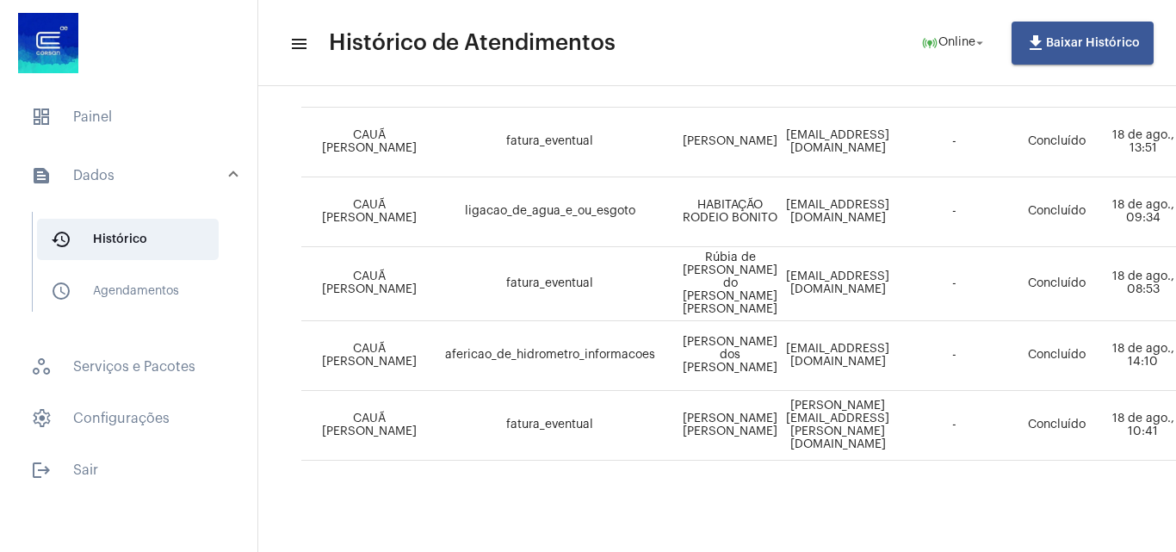
scroll to position [1296, 0]
click at [116, 120] on span "dashboard Painel" at bounding box center [128, 116] width 223 height 41
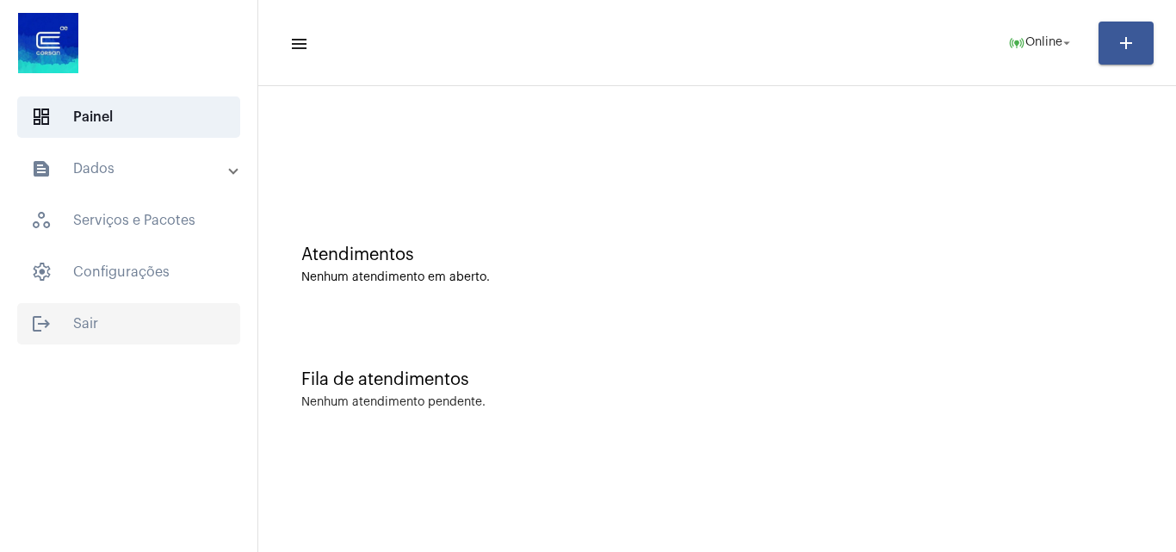
click at [78, 332] on span "logout Sair" at bounding box center [128, 323] width 223 height 41
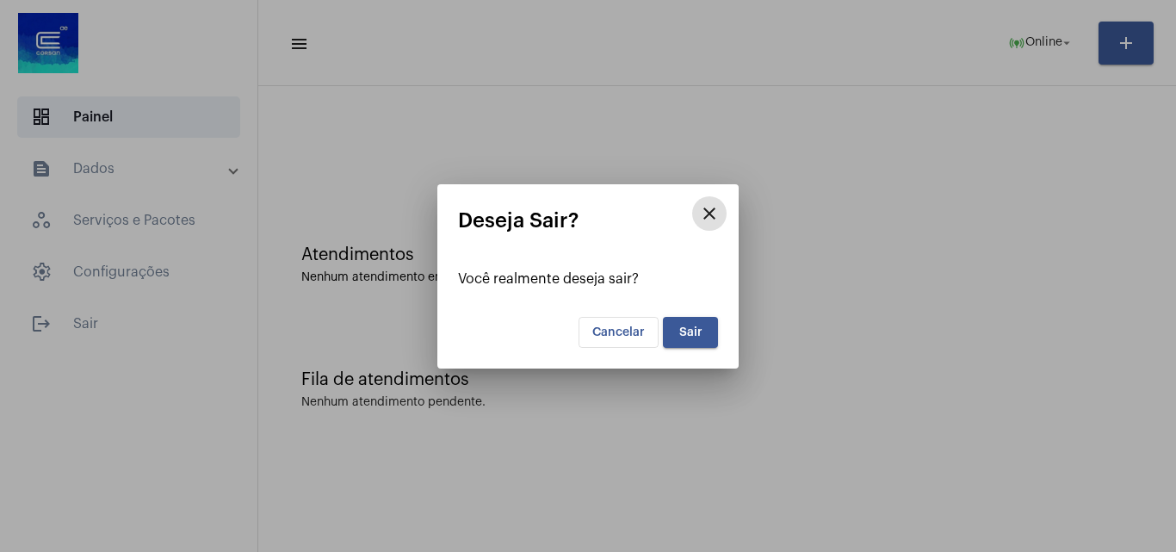
click at [612, 335] on span "Cancelar" at bounding box center [618, 332] width 53 height 12
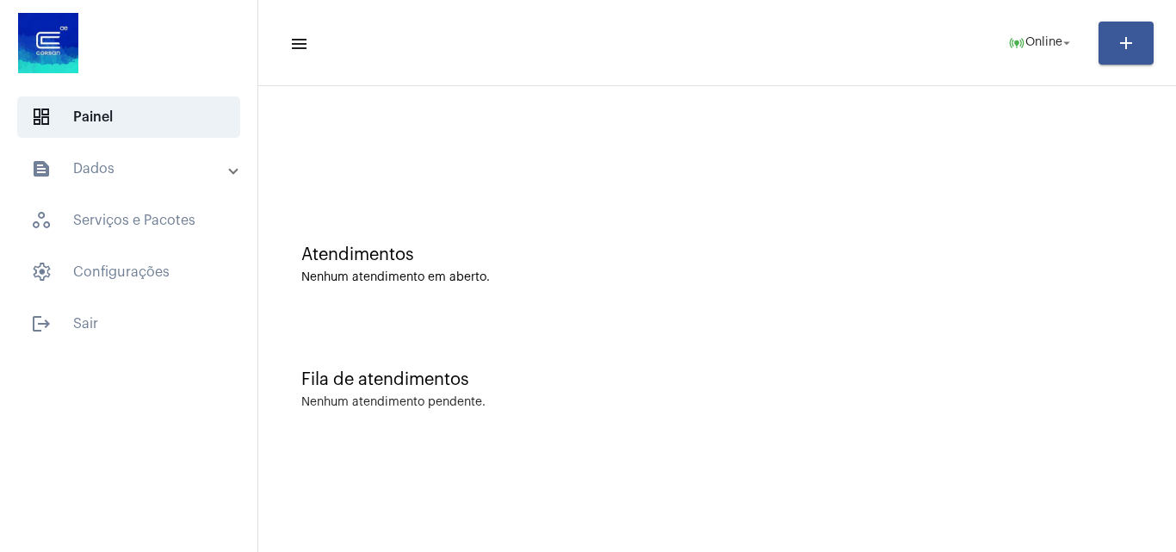
click at [568, 258] on div "Atendimentos" at bounding box center [717, 254] width 832 height 19
click at [105, 327] on span "logout Sair" at bounding box center [128, 323] width 223 height 41
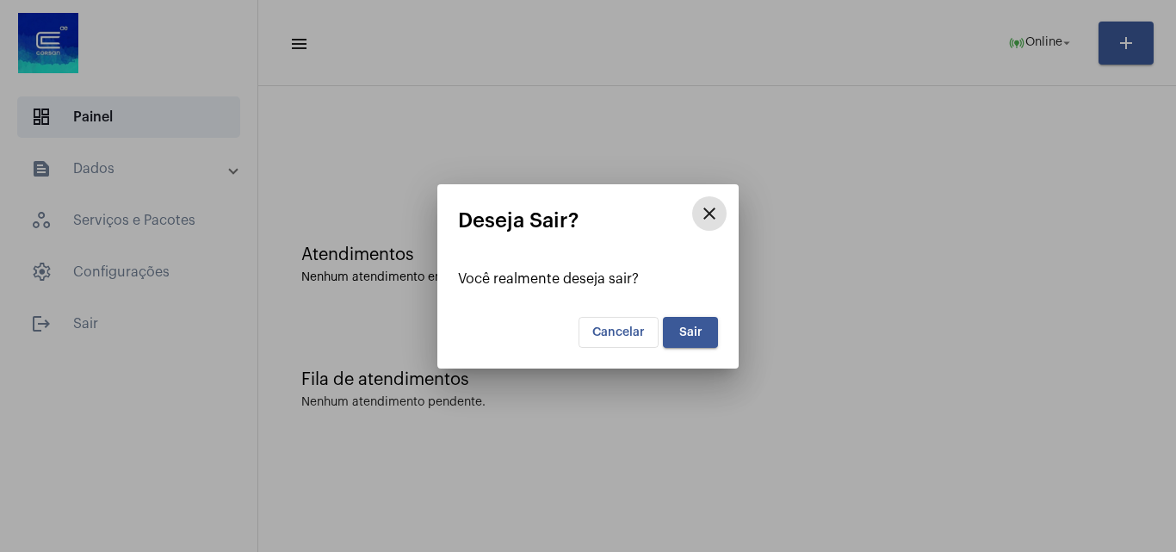
click at [697, 331] on span "Sair" at bounding box center [690, 332] width 23 height 12
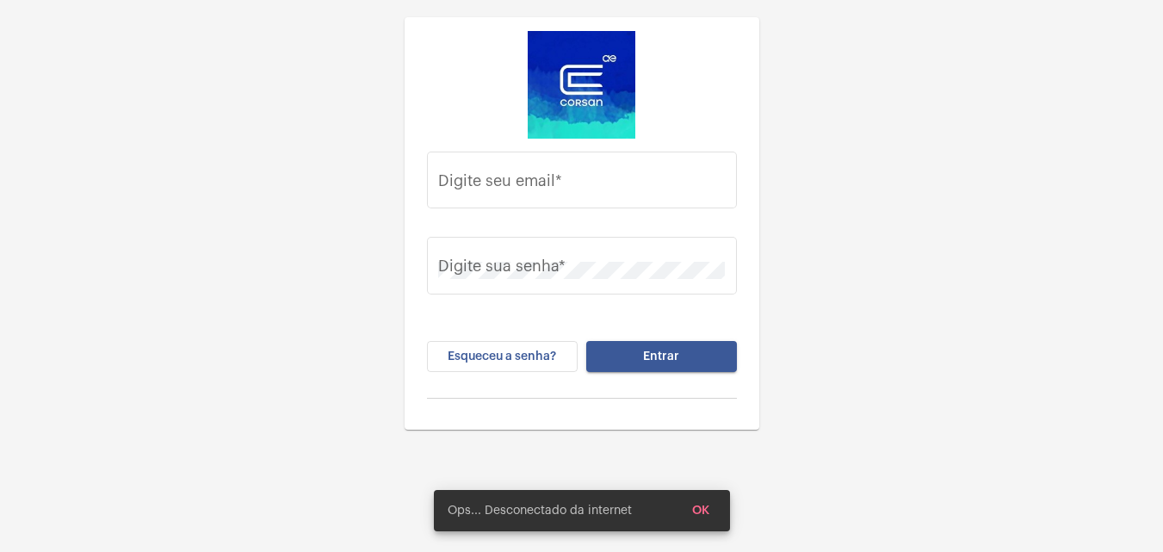
type input "caua.silva@operacaocorsan.com.br"
